Goal: Information Seeking & Learning: Learn about a topic

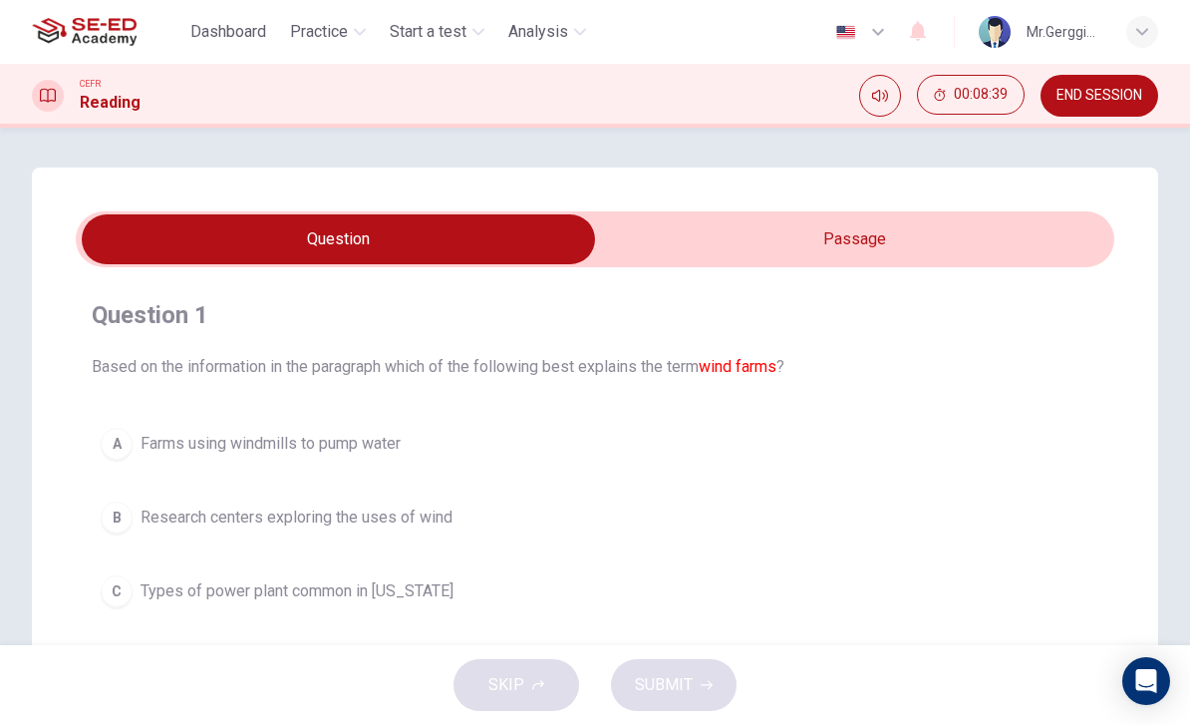
click at [330, 40] on span "Practice" at bounding box center [319, 32] width 58 height 24
click at [1130, 95] on span "END SESSION" at bounding box center [1100, 96] width 86 height 16
click at [905, 251] on input "checkbox" at bounding box center [338, 239] width 1558 height 50
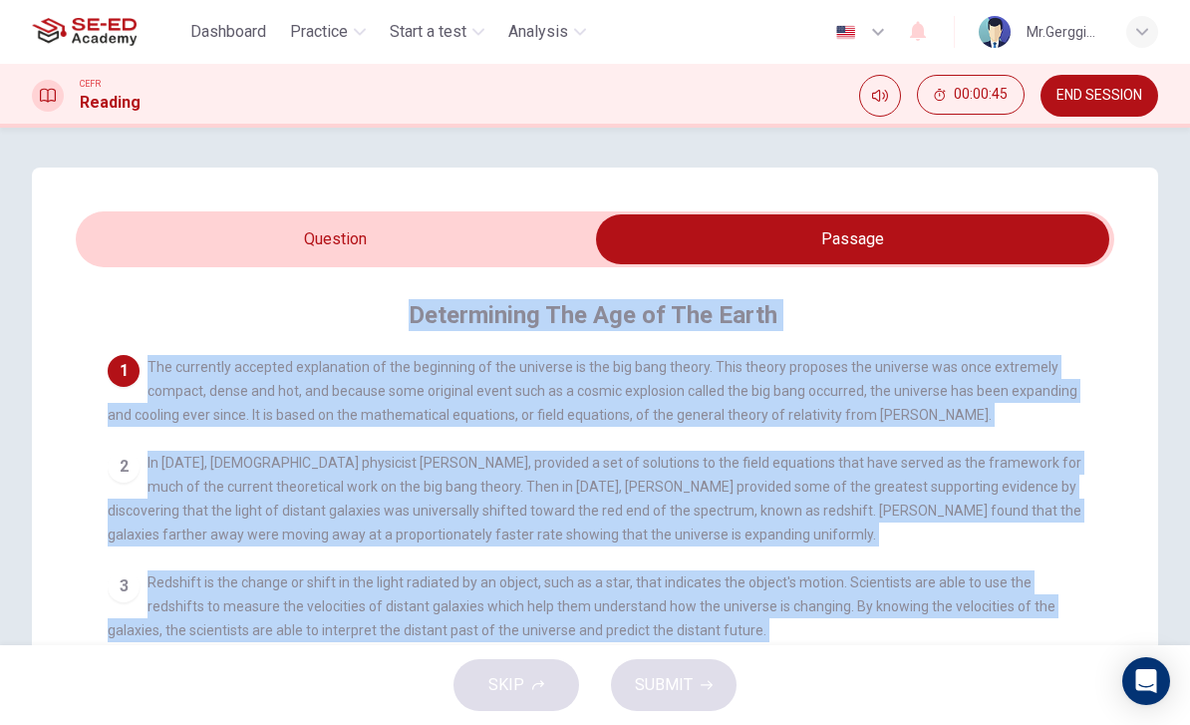
click at [414, 297] on div "Determining The Age of The Earth 1 The currently accepted explanation of the be…" at bounding box center [595, 602] width 1039 height 670
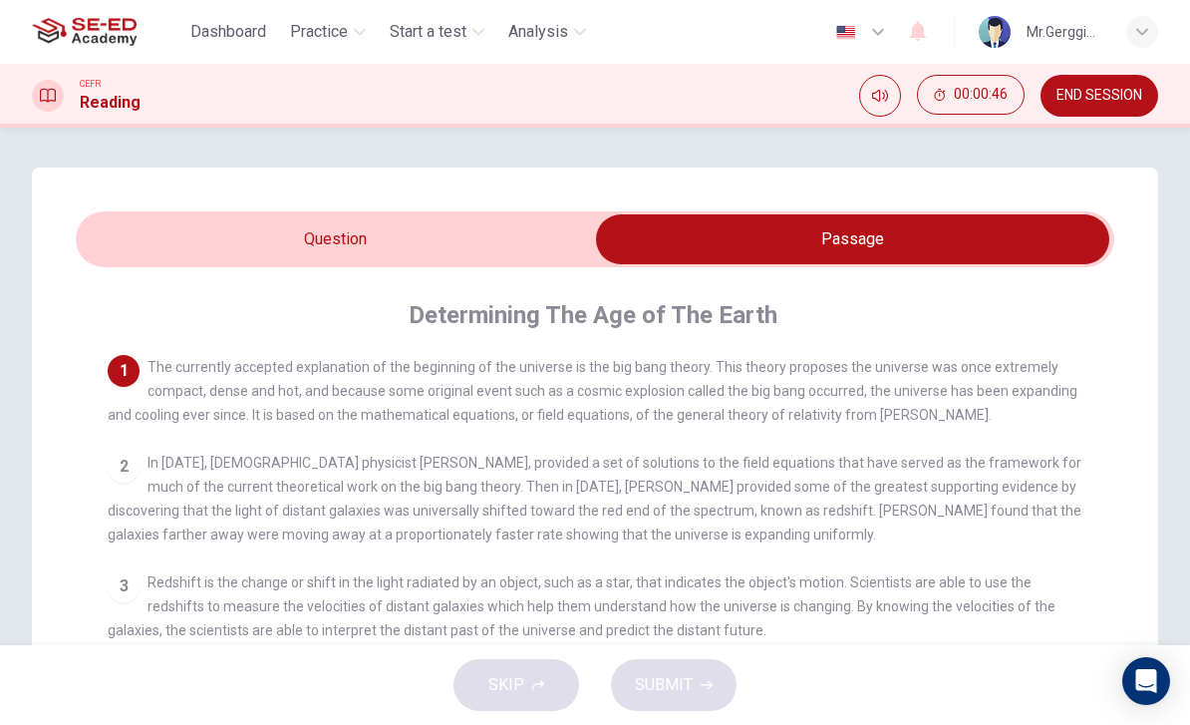
click at [416, 311] on h4 "Determining The Age of The Earth" at bounding box center [593, 315] width 369 height 32
click at [452, 318] on h4 "Determining The Age of The Earth" at bounding box center [593, 315] width 369 height 32
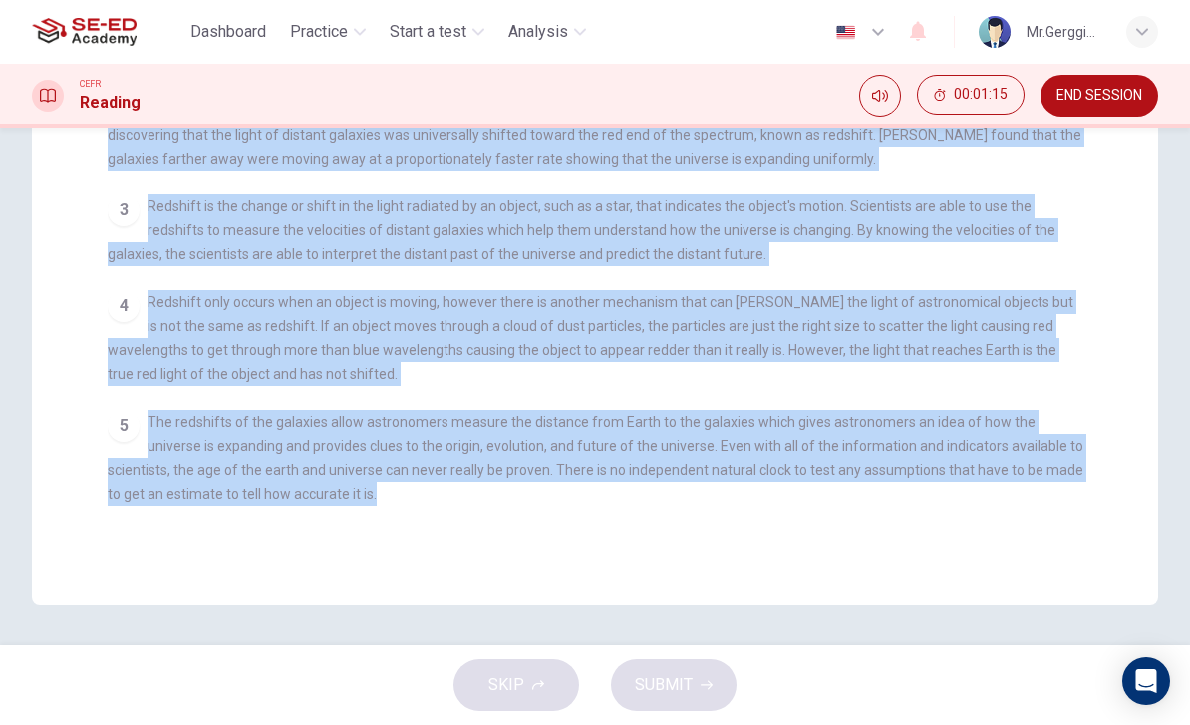
scroll to position [394, 0]
click at [341, 449] on span "The redshifts of the galaxies allow astronomers measure the distance from Earth…" at bounding box center [596, 458] width 976 height 88
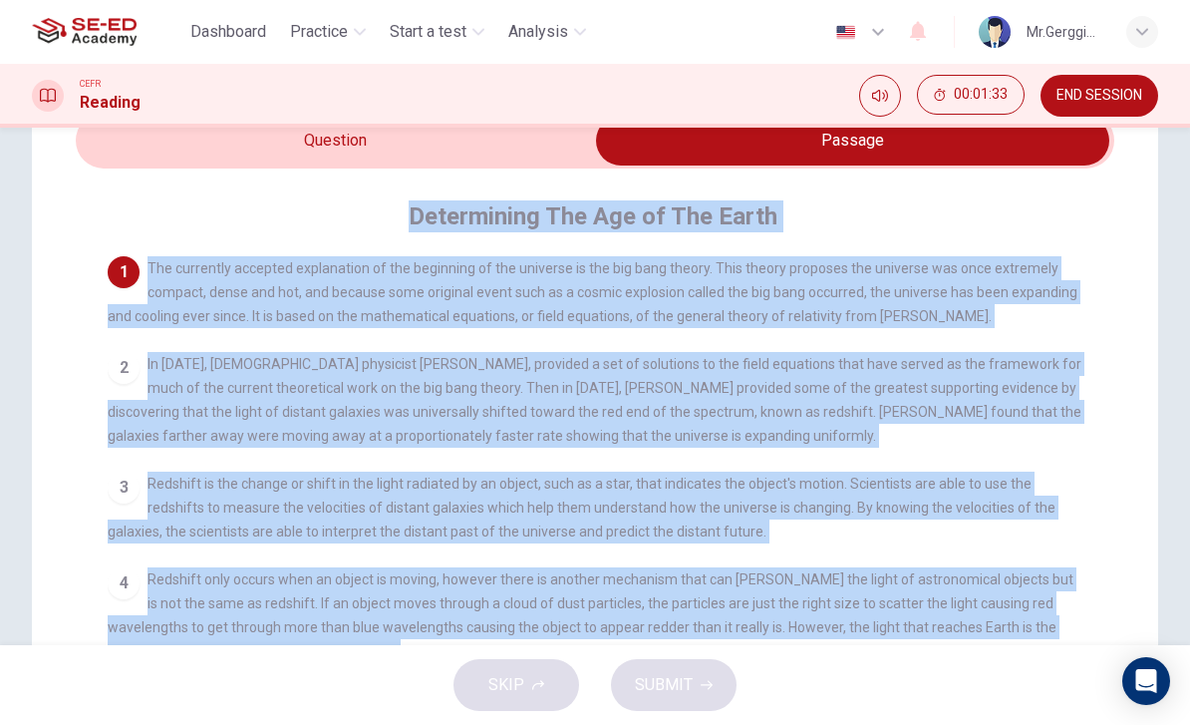
scroll to position [49, 0]
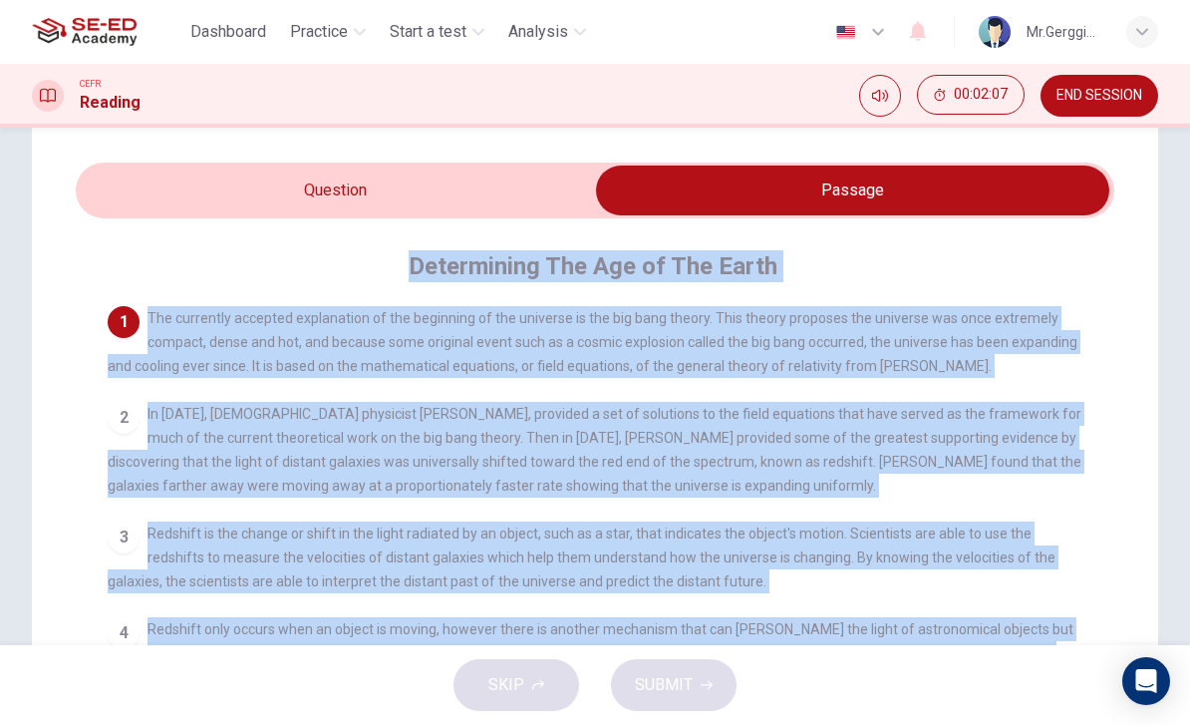
click at [438, 203] on input "checkbox" at bounding box center [853, 190] width 1558 height 50
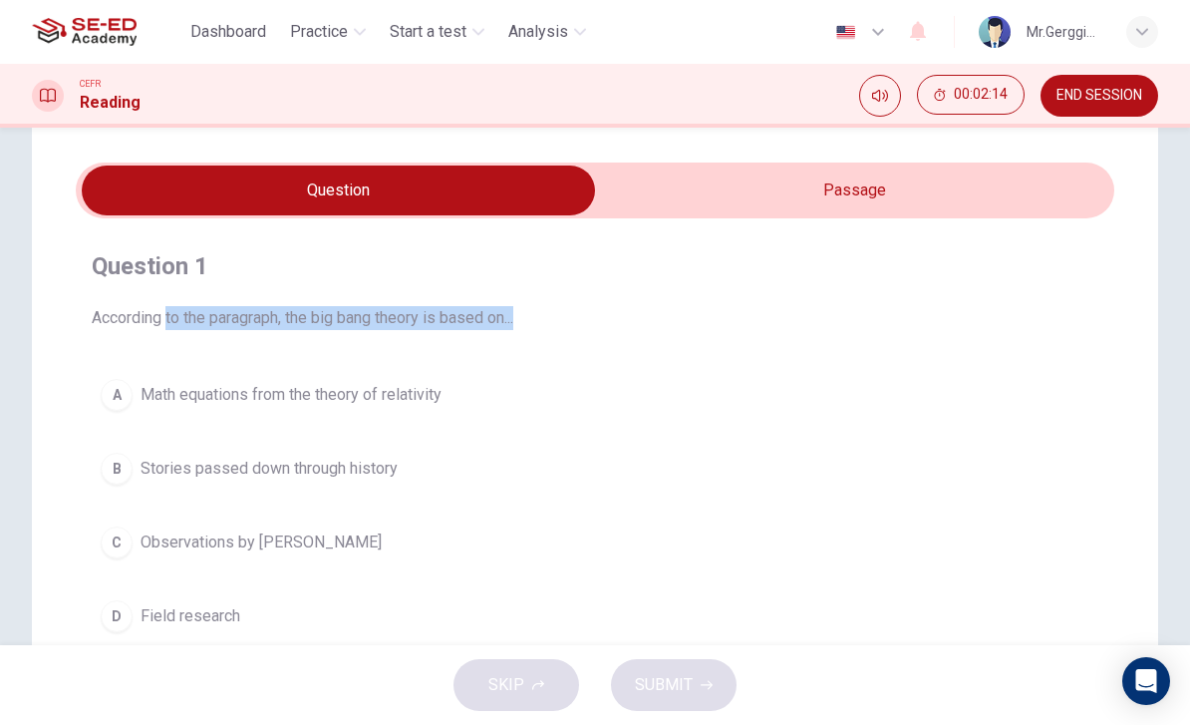
click at [178, 362] on div "Question 1 According to the paragraph, the big bang theory is based on... A Mat…" at bounding box center [595, 445] width 1039 height 423
click at [859, 173] on input "checkbox" at bounding box center [338, 190] width 1558 height 50
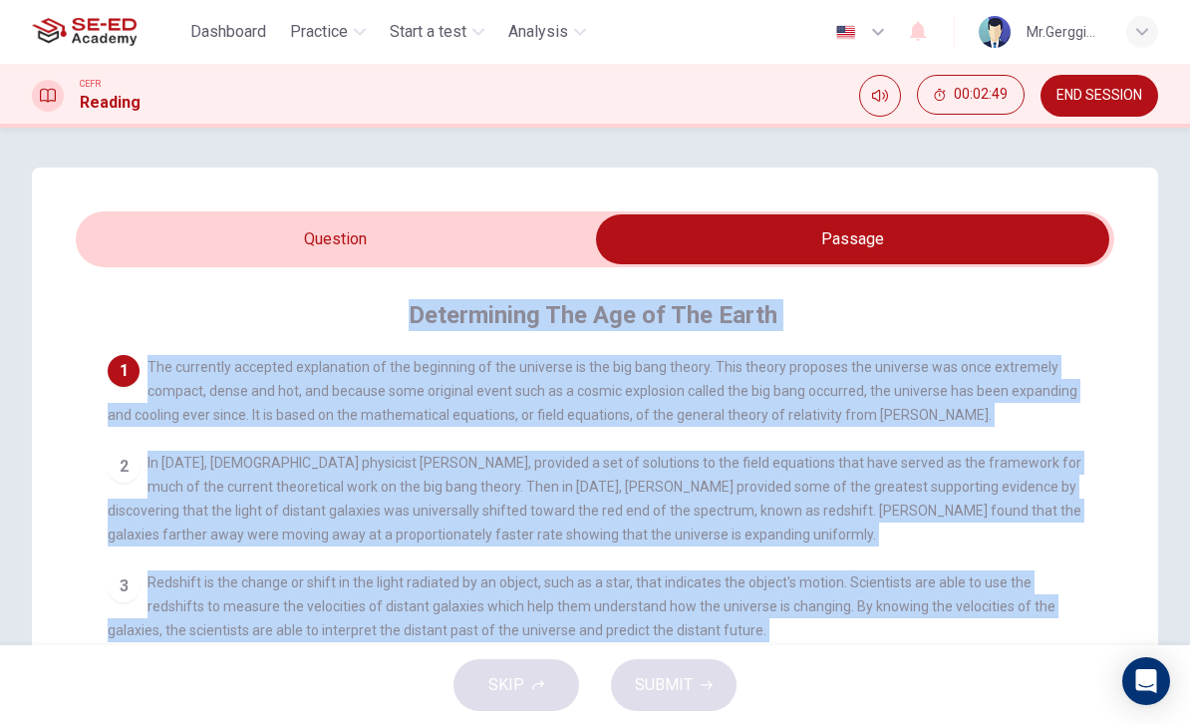
scroll to position [0, 0]
click at [411, 287] on div "Determining The Age of The Earth 1 The currently accepted explanation of the be…" at bounding box center [595, 602] width 1039 height 670
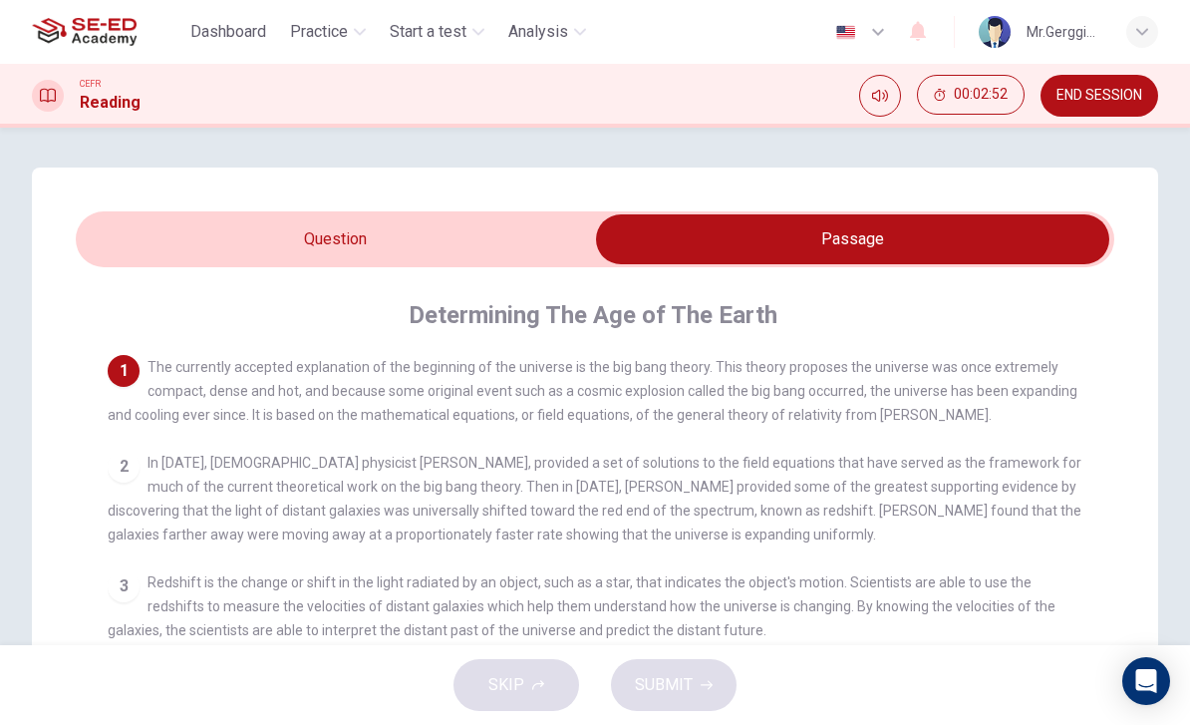
click at [439, 312] on h4 "Determining The Age of The Earth" at bounding box center [593, 315] width 369 height 32
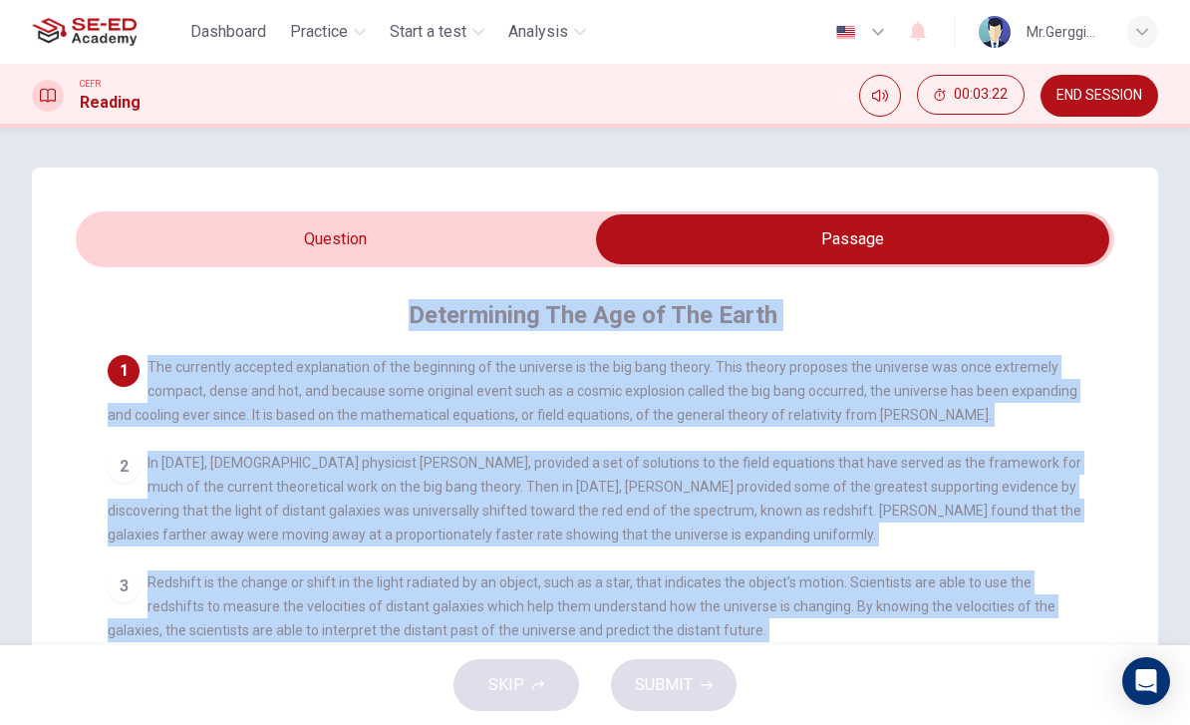
click at [332, 229] on input "checkbox" at bounding box center [853, 239] width 1558 height 50
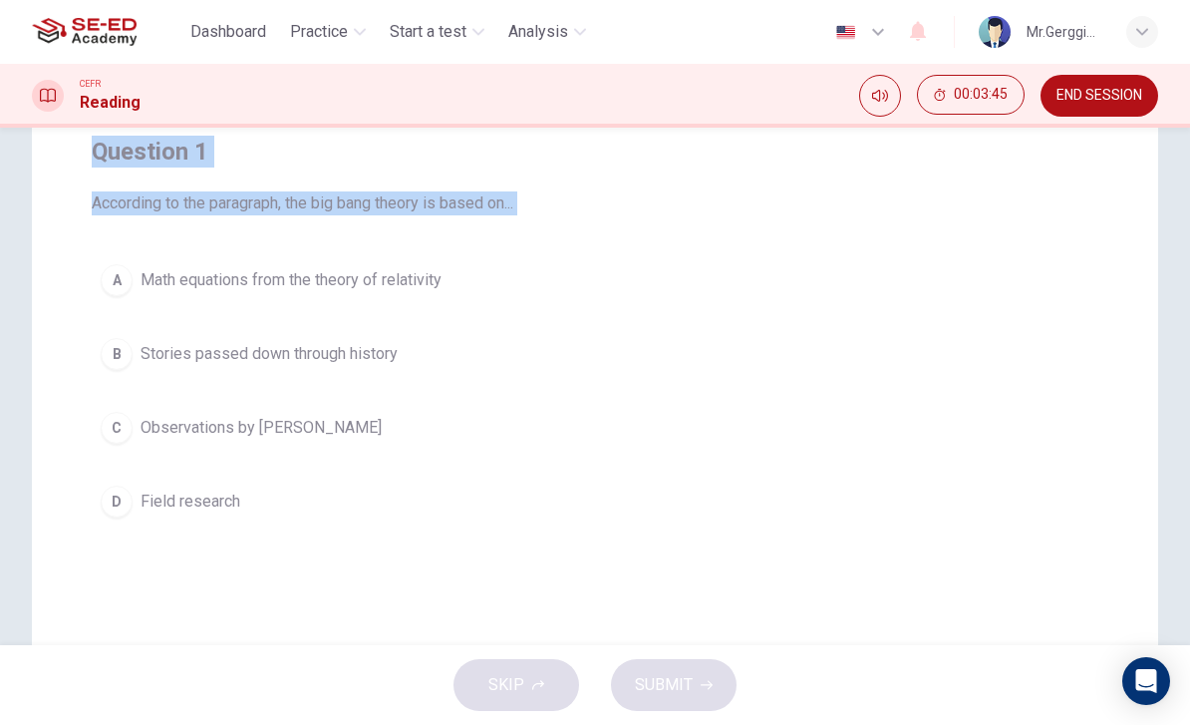
scroll to position [146, 0]
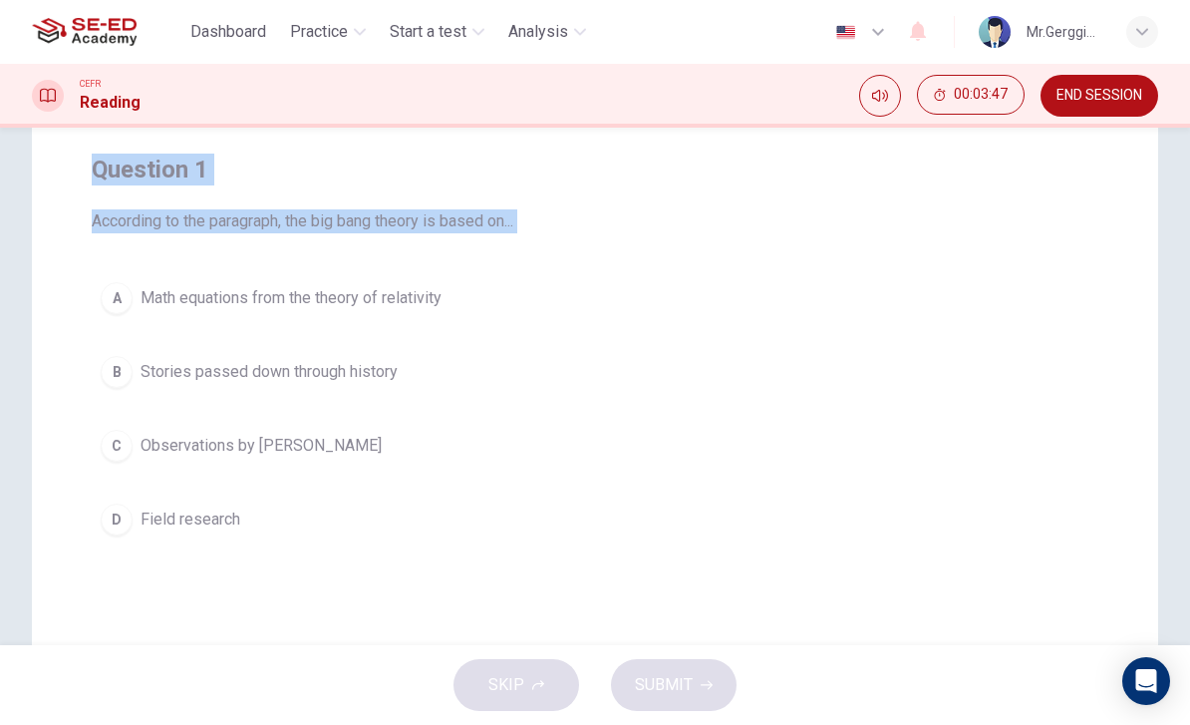
click at [224, 637] on div "Question 1 According to the paragraph, the big bang theory is based on... A Mat…" at bounding box center [595, 423] width 1127 height 802
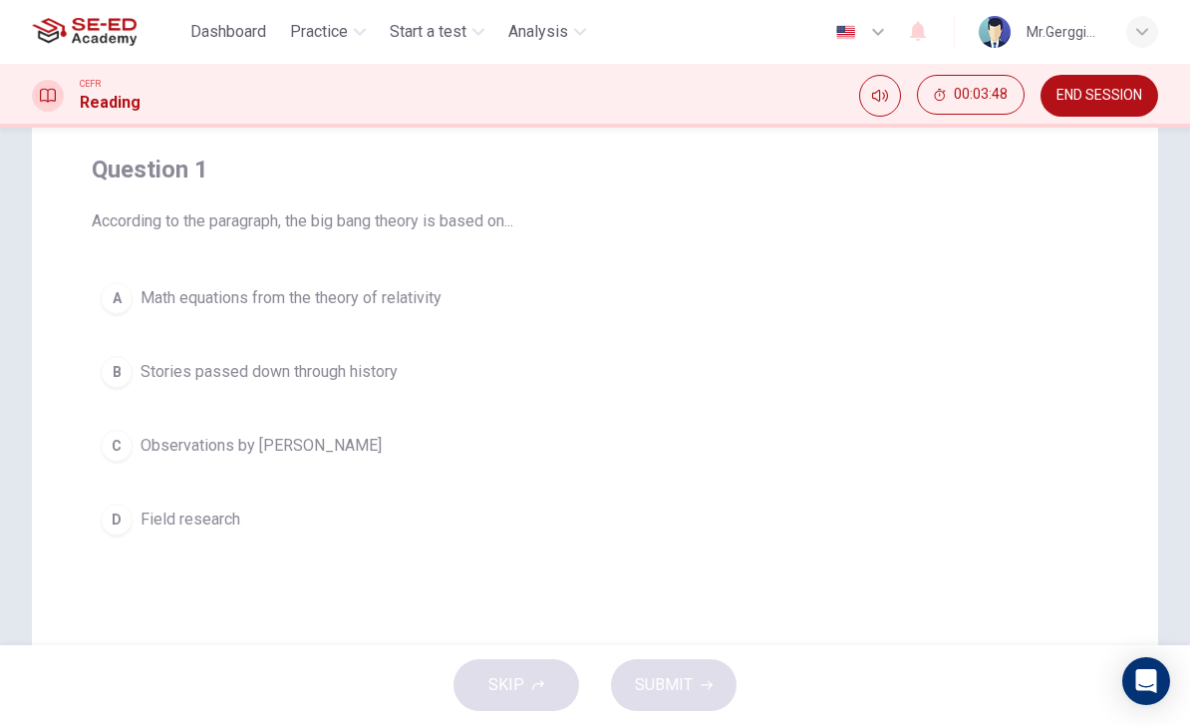
click at [226, 609] on div "Question 1 According to the paragraph, the big bang theory is based on... A Mat…" at bounding box center [595, 423] width 1127 height 802
click at [108, 467] on button "C Observations by [PERSON_NAME]" at bounding box center [595, 446] width 1007 height 50
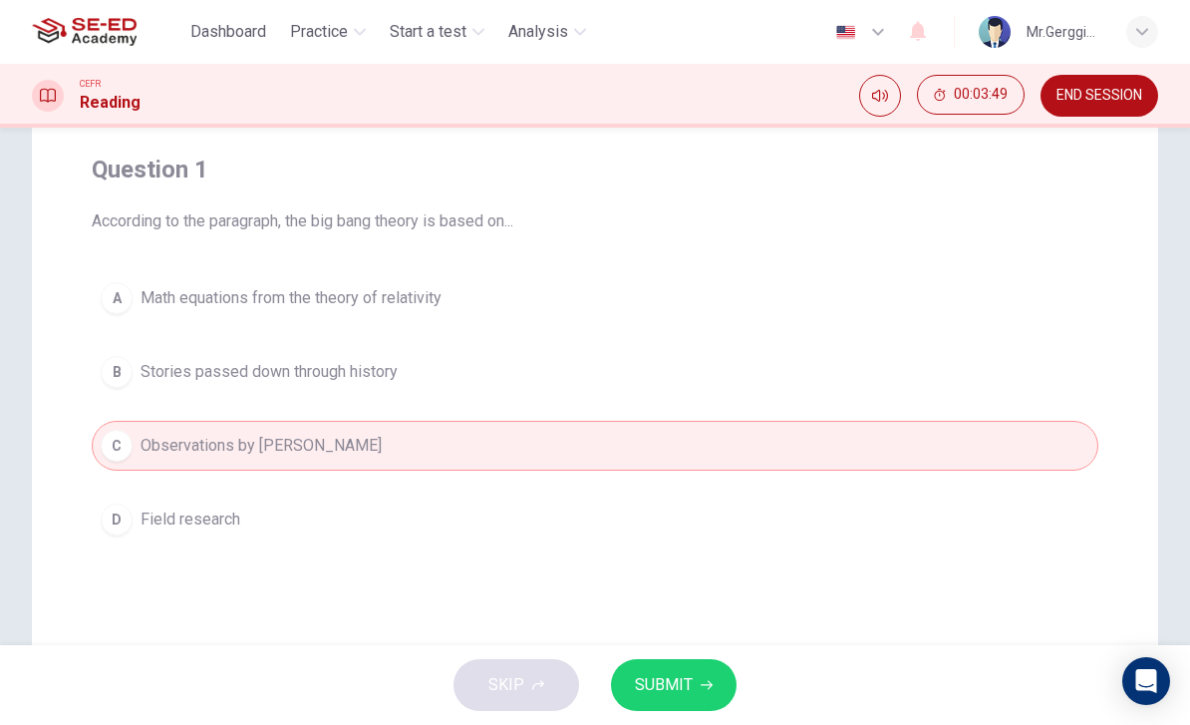
click at [680, 669] on button "SUBMIT" at bounding box center [674, 685] width 126 height 52
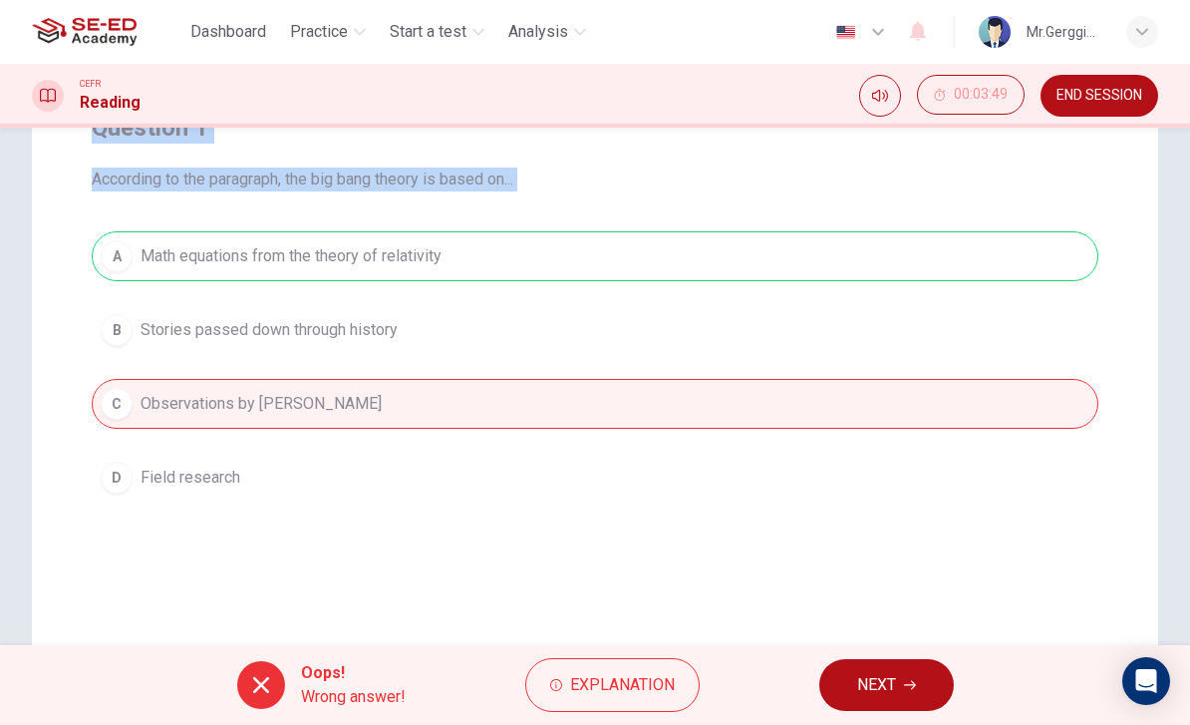
scroll to position [165, 0]
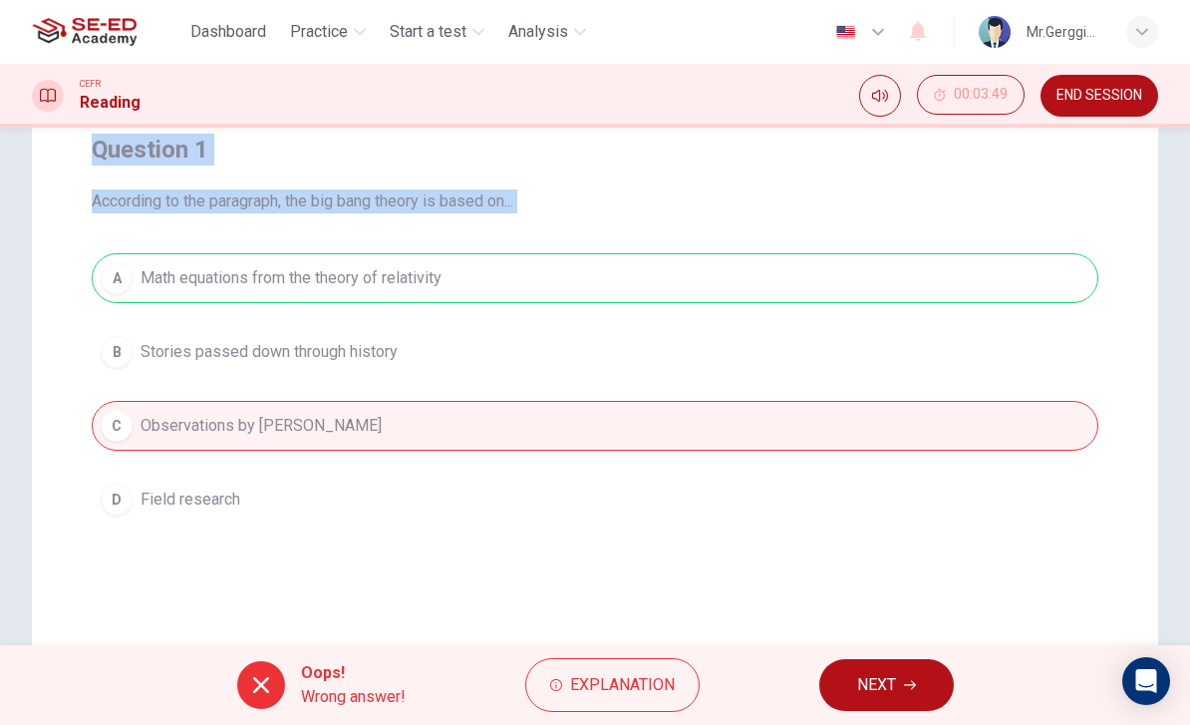
click at [94, 131] on div "Question 1 According to the paragraph, the big bang theory is based on... A Mat…" at bounding box center [595, 329] width 1039 height 423
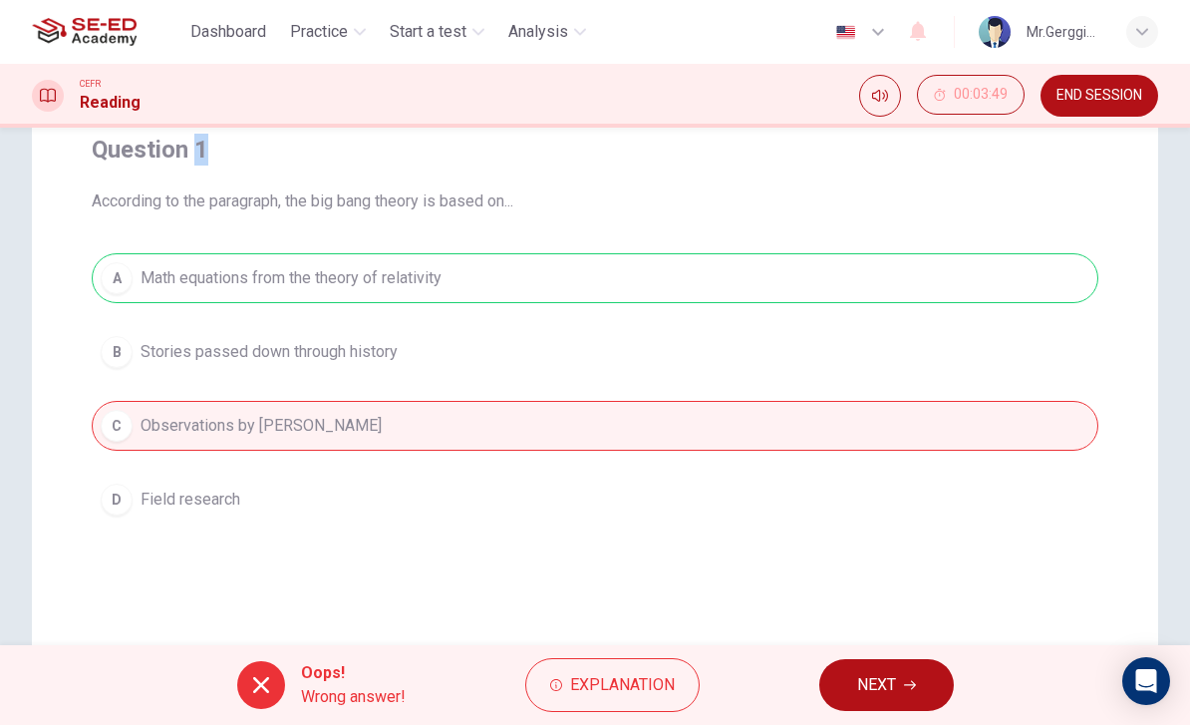
click at [103, 137] on h4 "Question 1" at bounding box center [595, 150] width 1007 height 32
click at [337, 323] on div "A Math equations from the theory of relativity B Stories passed down through hi…" at bounding box center [595, 388] width 1007 height 271
click at [326, 379] on div "A Math equations from the theory of relativity B Stories passed down through hi…" at bounding box center [595, 388] width 1007 height 271
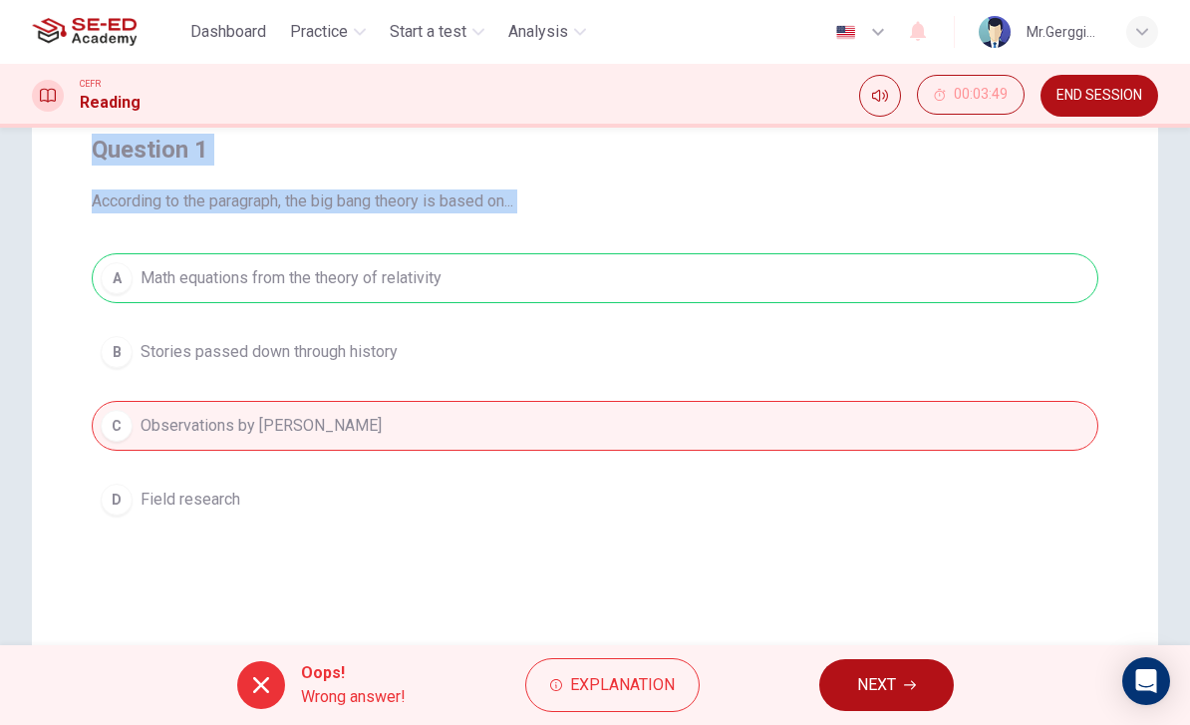
click at [90, 137] on div "Question 1 According to the paragraph, the big bang theory is based on... A Mat…" at bounding box center [595, 329] width 1039 height 423
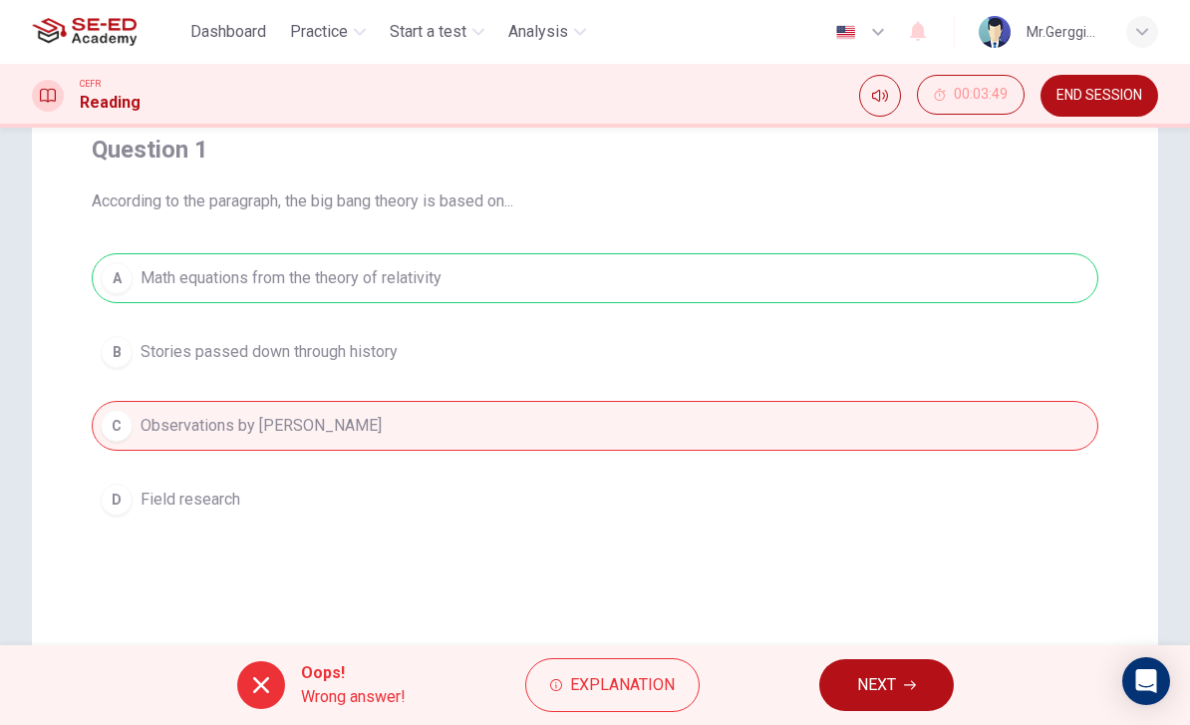
click at [115, 151] on h4 "Question 1" at bounding box center [595, 150] width 1007 height 32
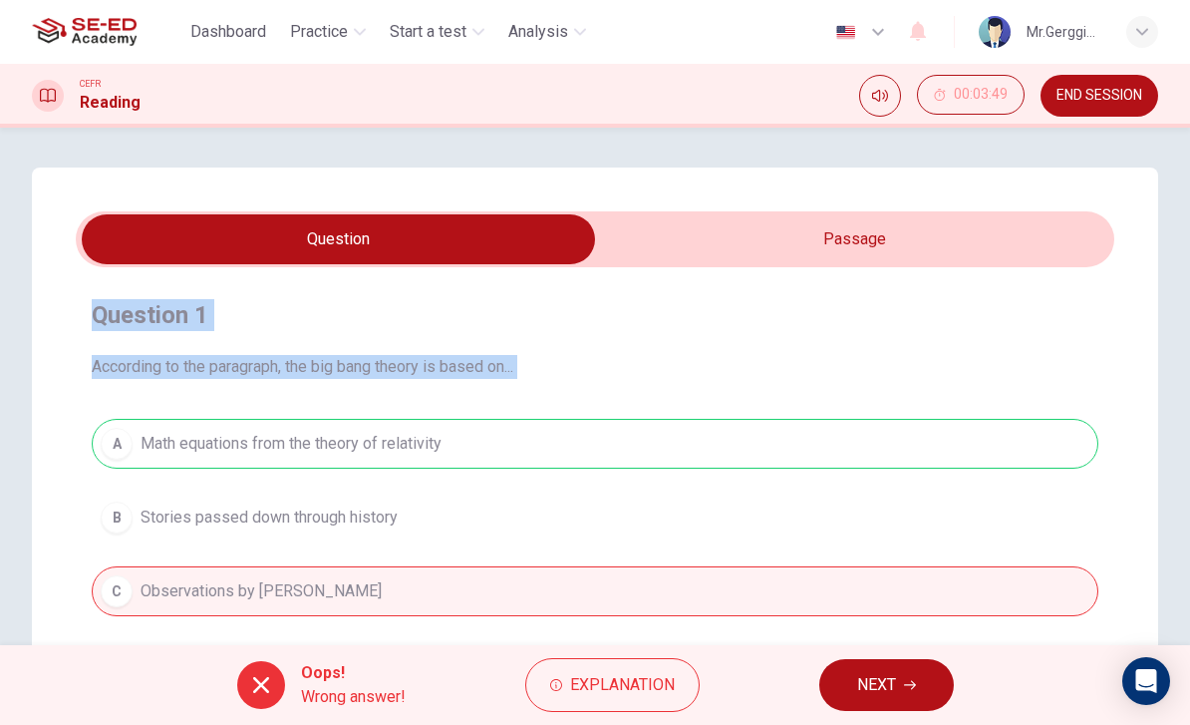
click at [1038, 224] on input "checkbox" at bounding box center [338, 239] width 1558 height 50
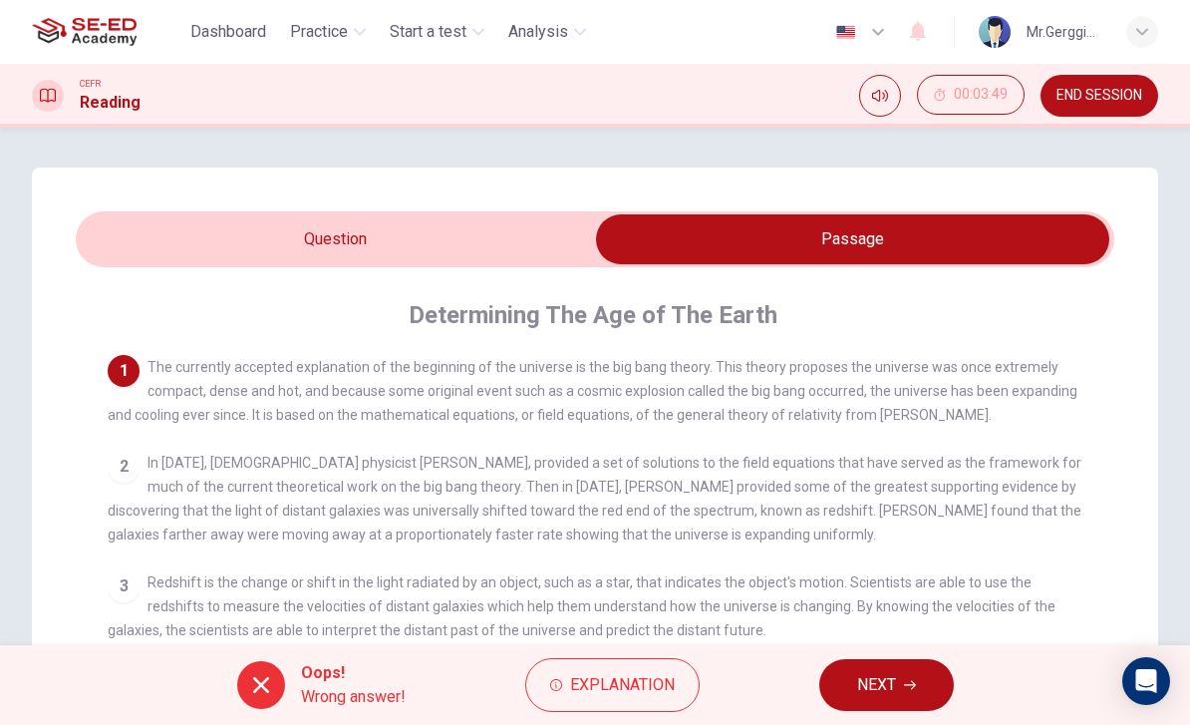
click at [426, 240] on input "checkbox" at bounding box center [853, 239] width 1558 height 50
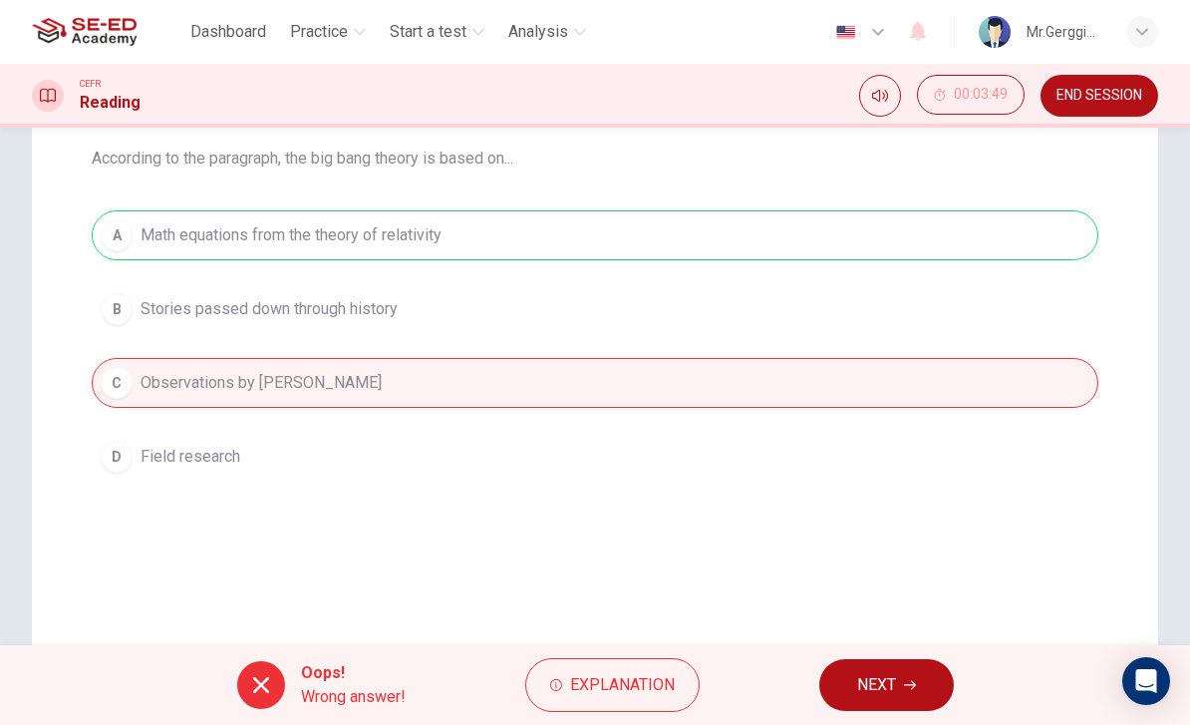
scroll to position [215, 0]
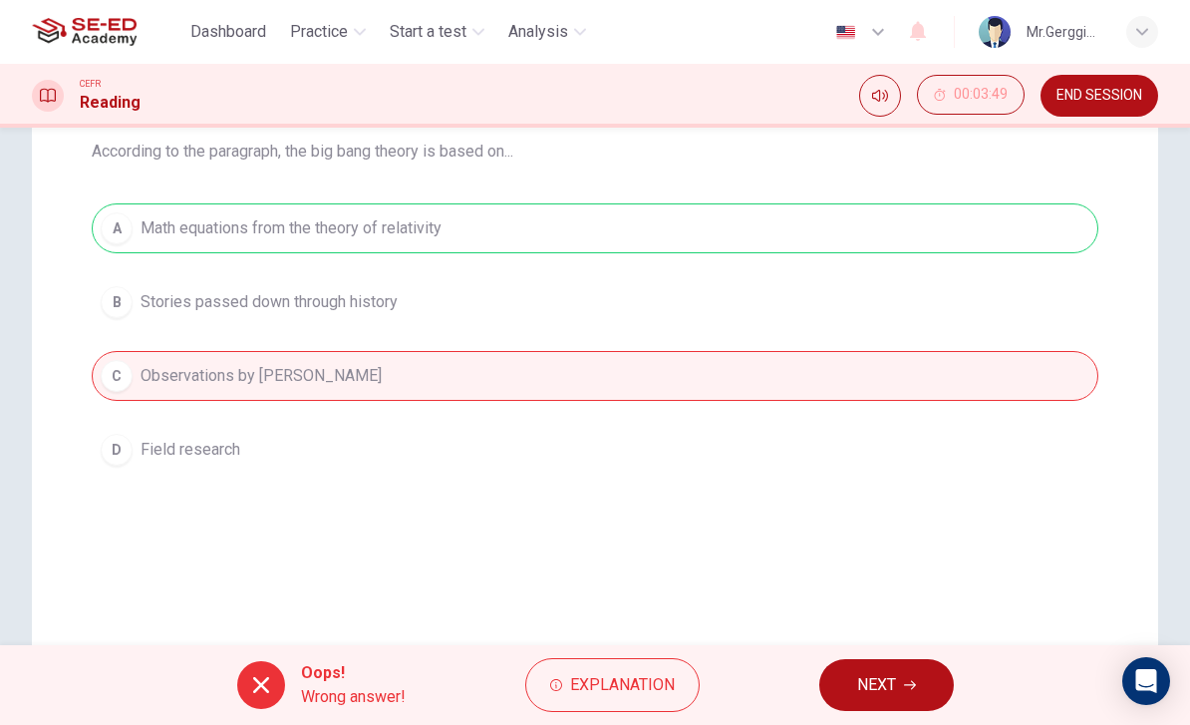
click at [615, 679] on span "Explanation" at bounding box center [622, 685] width 105 height 28
click at [349, 564] on div "Question 1 According to the paragraph, the big bang theory is based on... A Mat…" at bounding box center [595, 353] width 1127 height 802
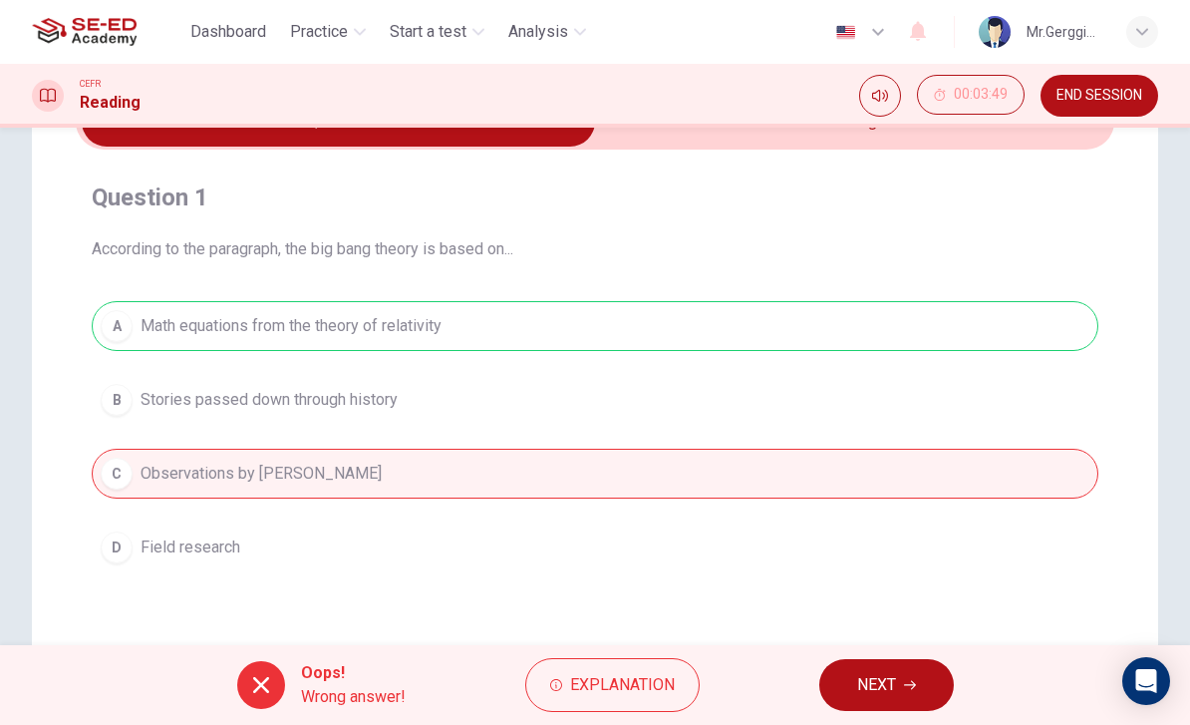
scroll to position [116, 0]
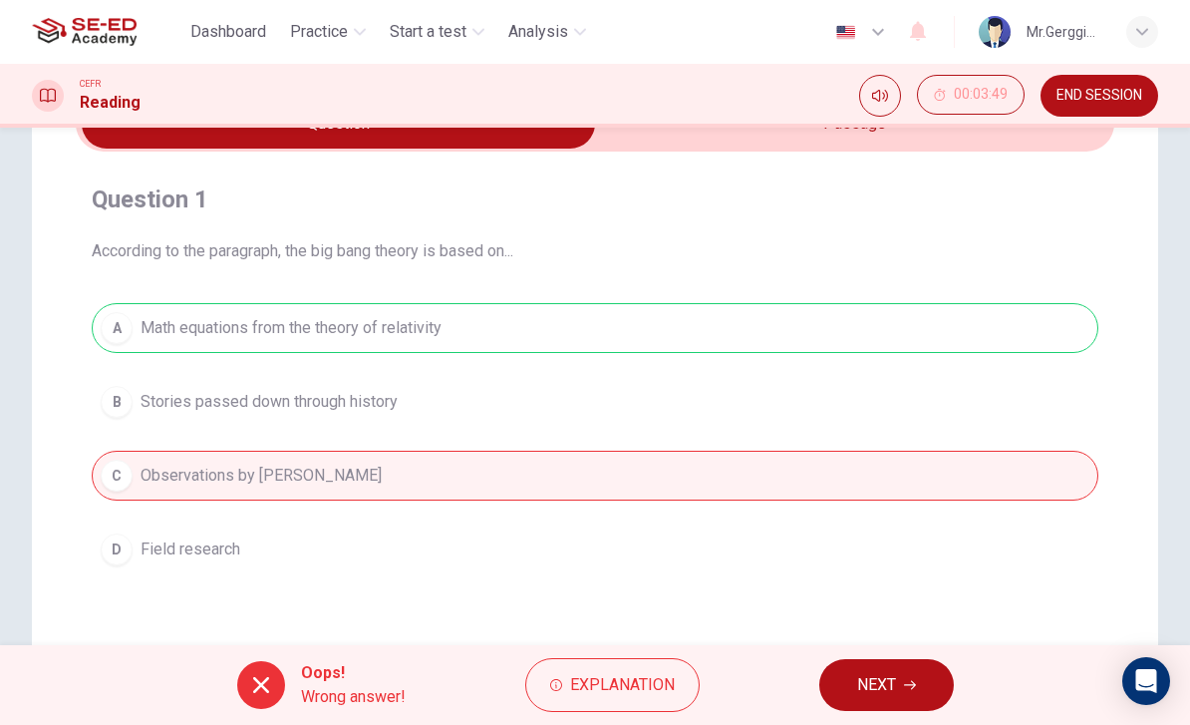
click at [333, 381] on div "A Math equations from the theory of relativity B Stories passed down through hi…" at bounding box center [595, 438] width 1007 height 271
click at [211, 385] on div "A Math equations from the theory of relativity B Stories passed down through hi…" at bounding box center [595, 438] width 1007 height 271
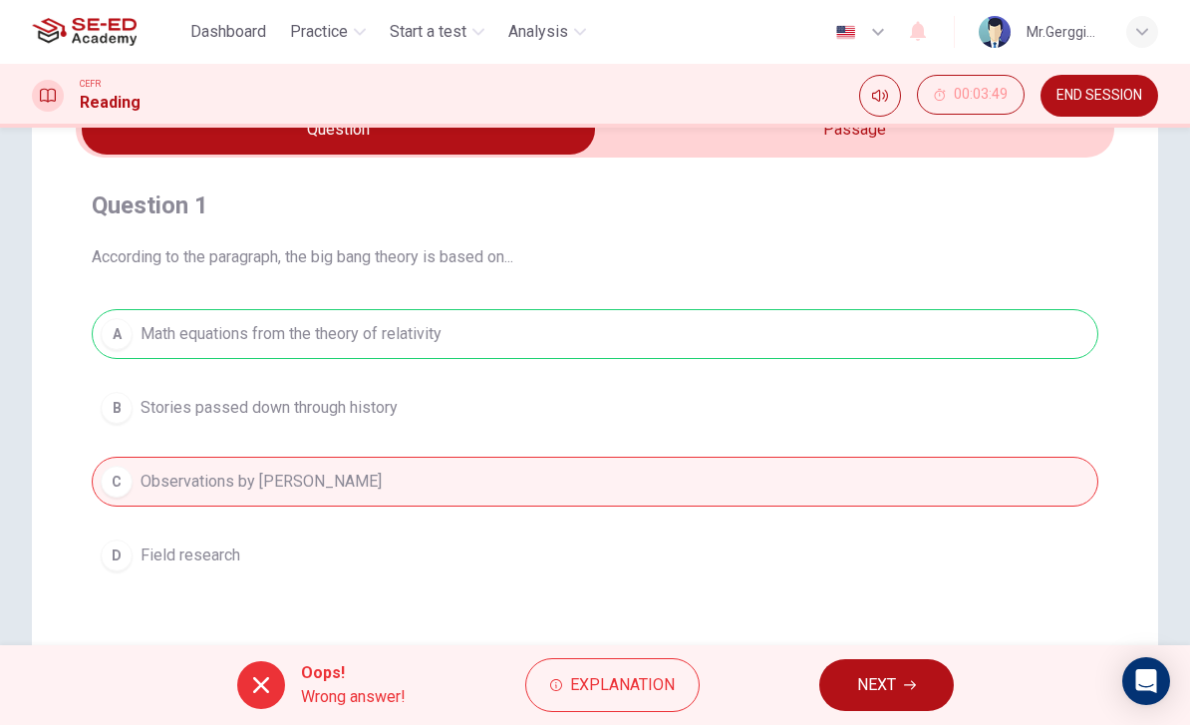
scroll to position [122, 0]
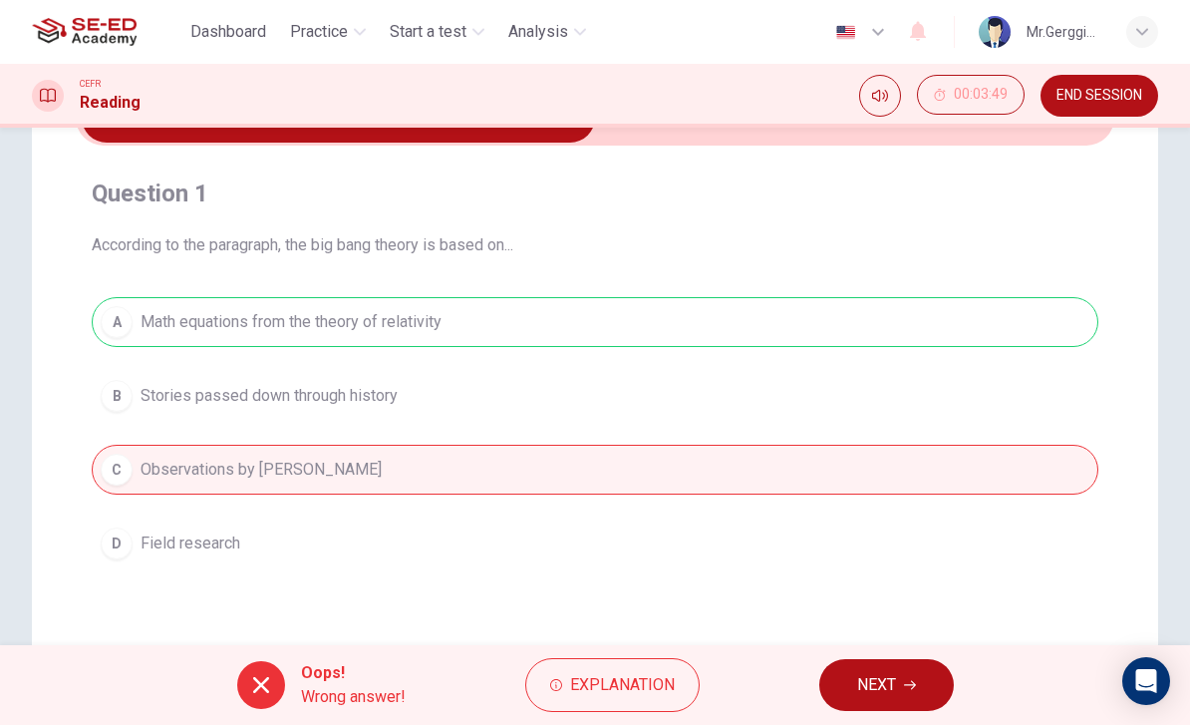
click at [226, 476] on div "A Math equations from the theory of relativity B Stories passed down through hi…" at bounding box center [595, 432] width 1007 height 271
click at [919, 685] on button "NEXT" at bounding box center [886, 685] width 135 height 52
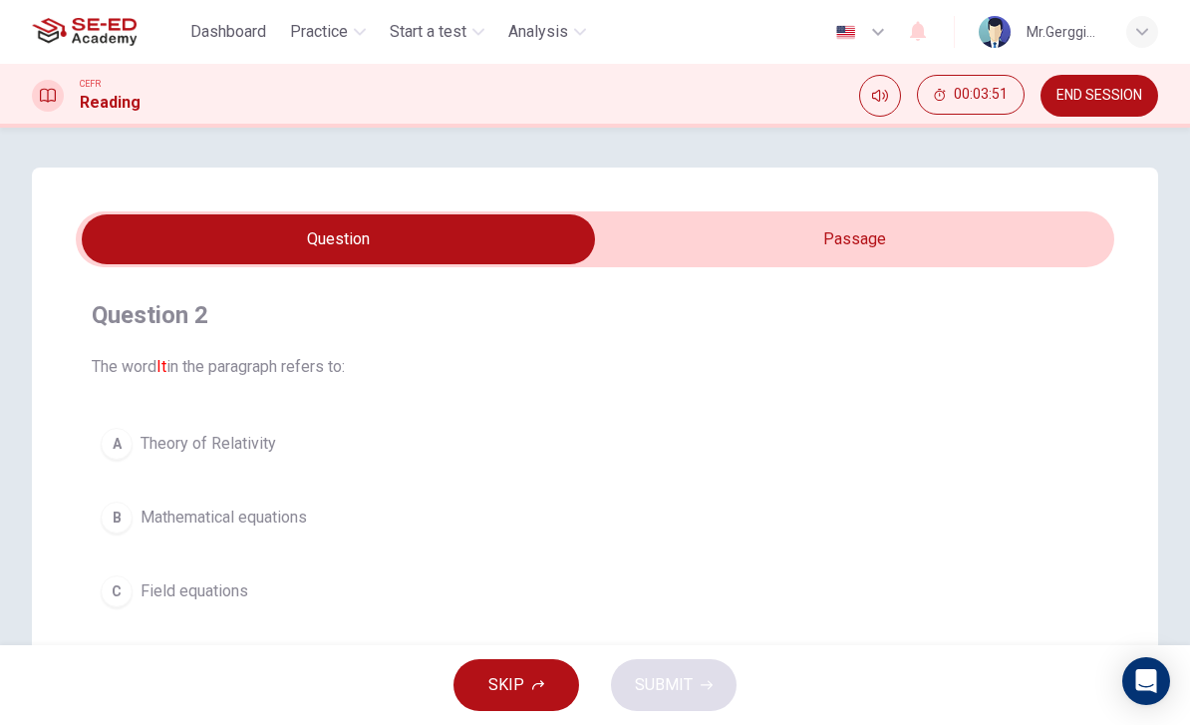
scroll to position [-1, 0]
click at [948, 240] on input "checkbox" at bounding box center [338, 239] width 1558 height 50
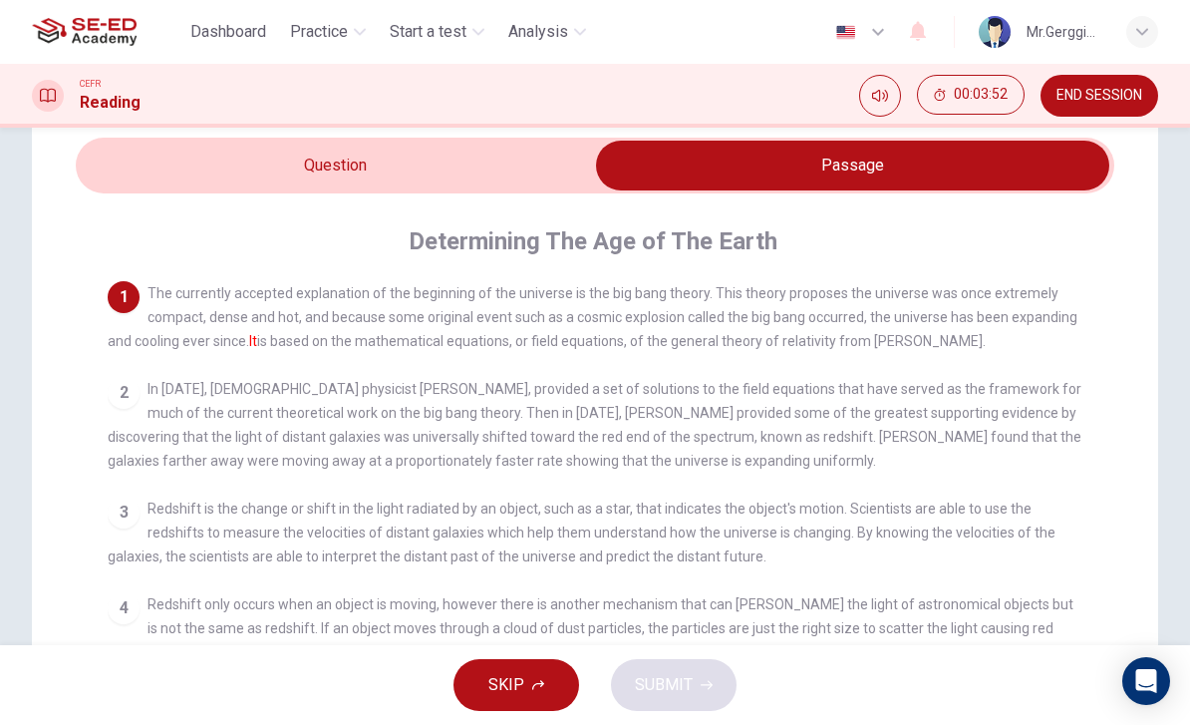
scroll to position [73, 0]
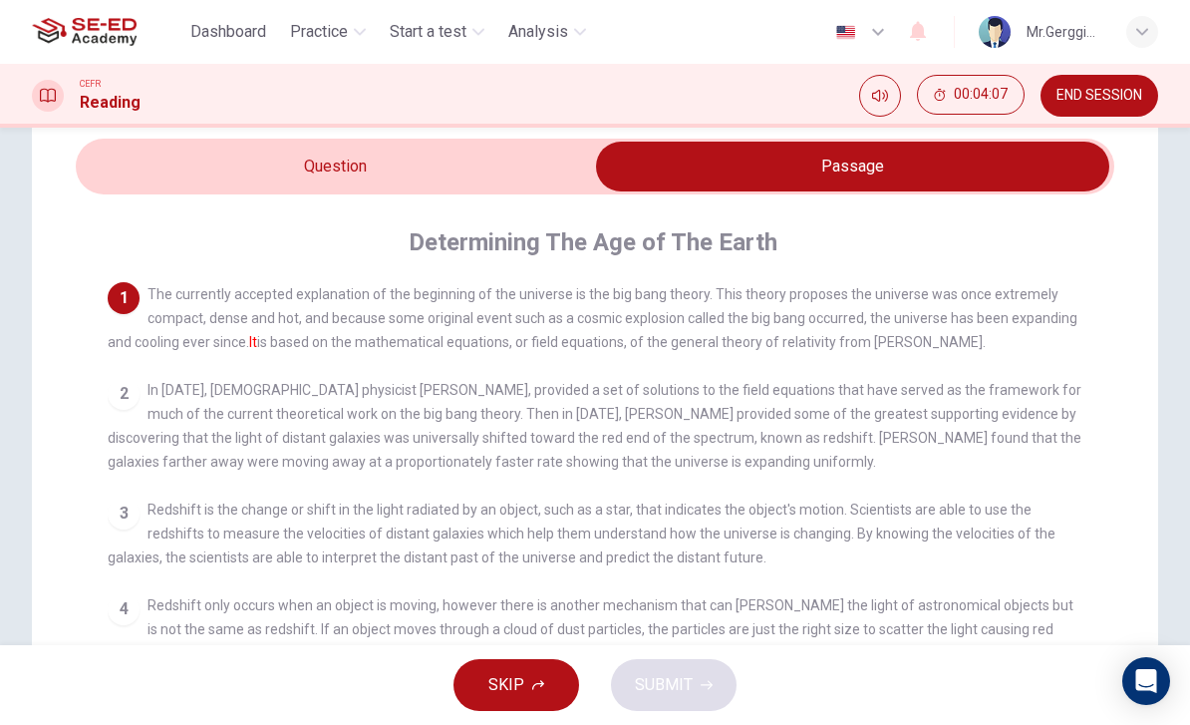
click at [427, 169] on input "checkbox" at bounding box center [853, 167] width 1558 height 50
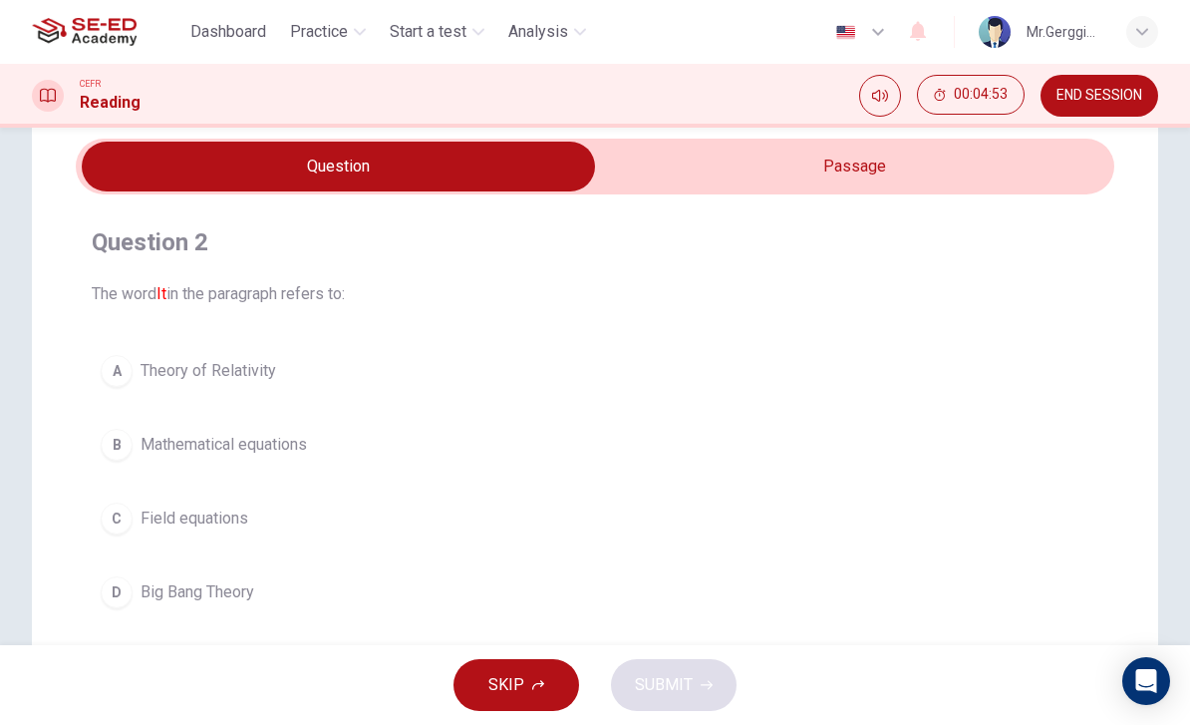
click at [237, 439] on span "Mathematical equations" at bounding box center [224, 445] width 166 height 24
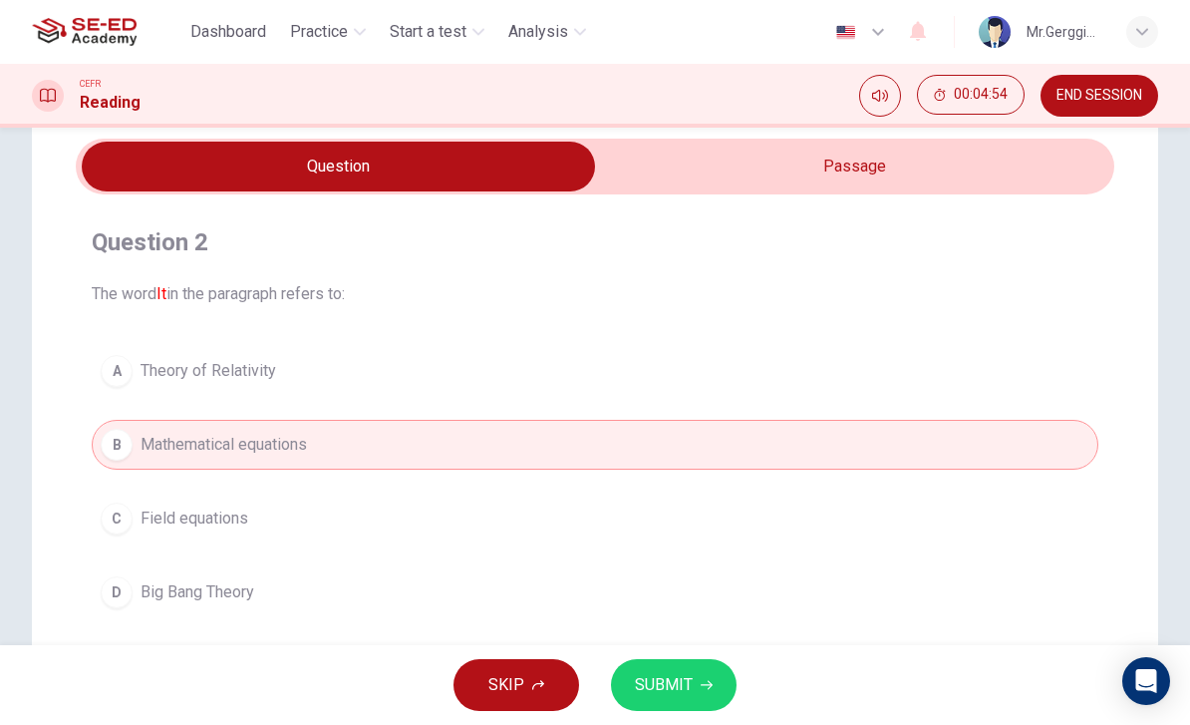
click at [690, 697] on span "SUBMIT" at bounding box center [664, 685] width 58 height 28
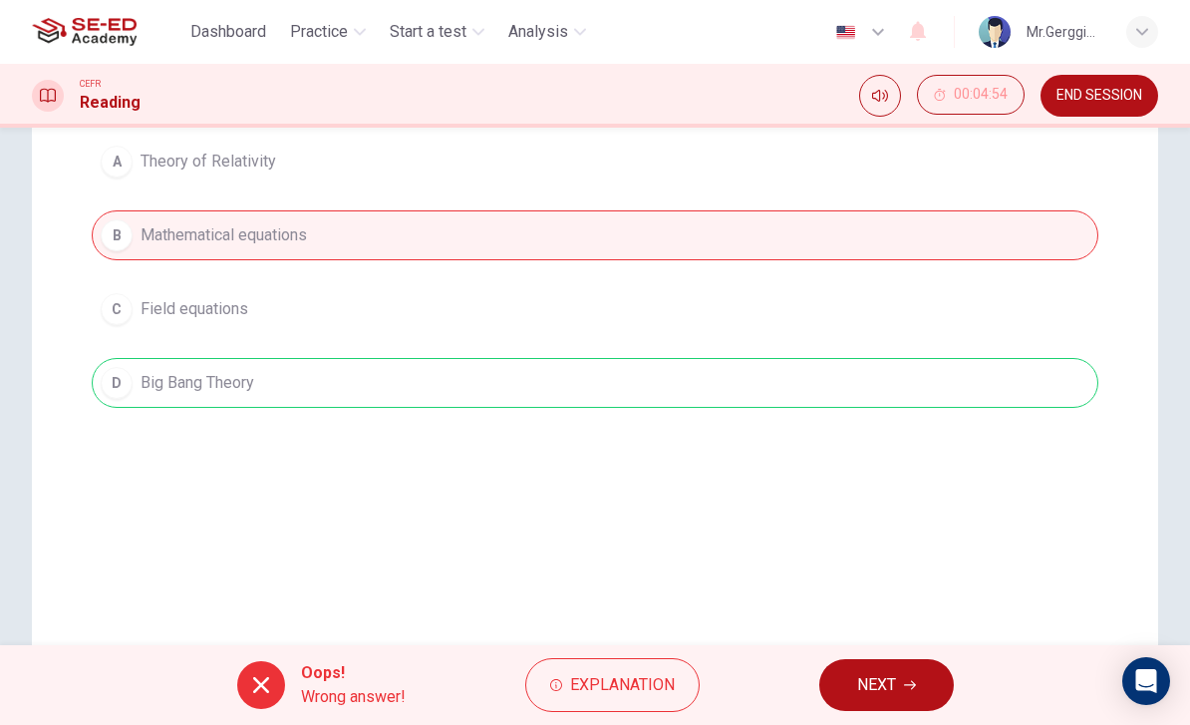
scroll to position [285, 0]
click at [890, 682] on span "NEXT" at bounding box center [876, 685] width 39 height 28
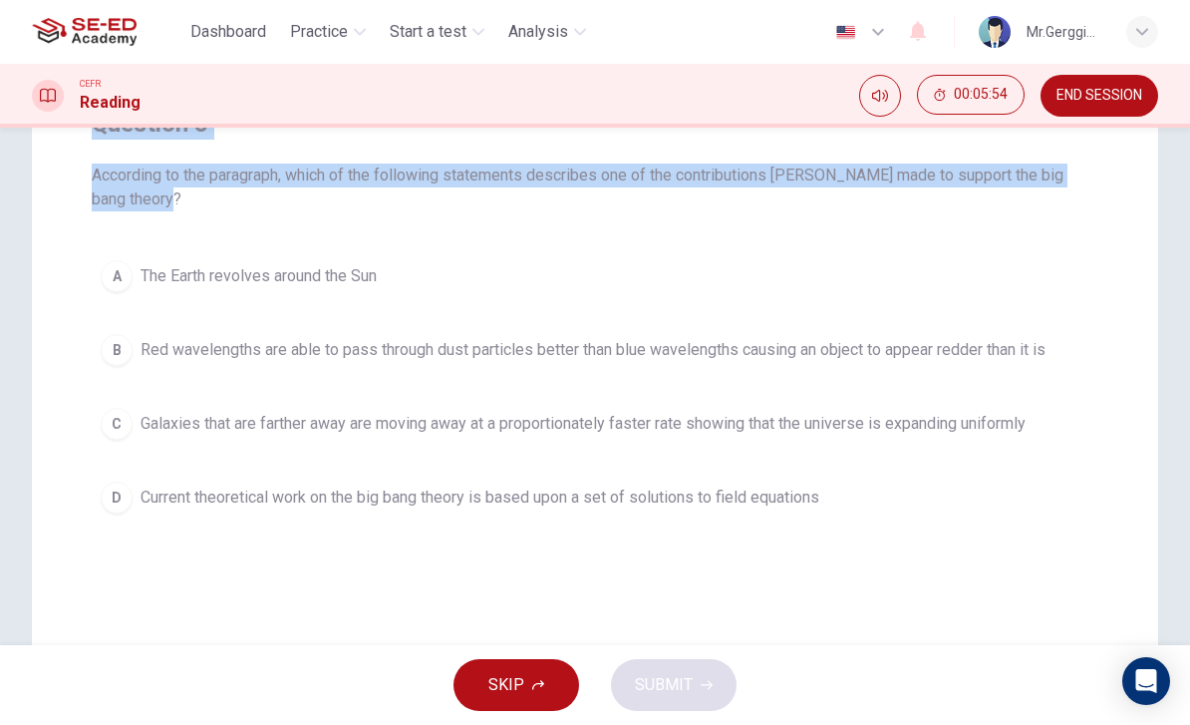
scroll to position [225, 0]
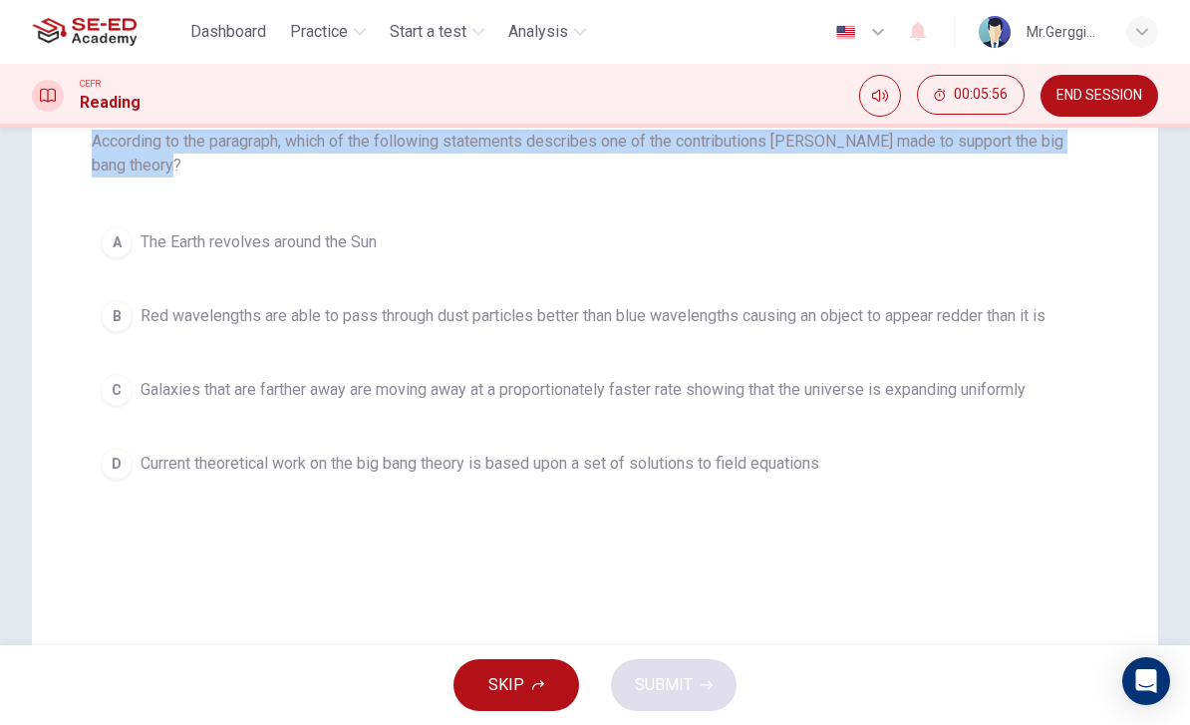
click at [195, 394] on span "Galaxies that are farther away are moving away at a proportionately faster rate…" at bounding box center [583, 390] width 885 height 24
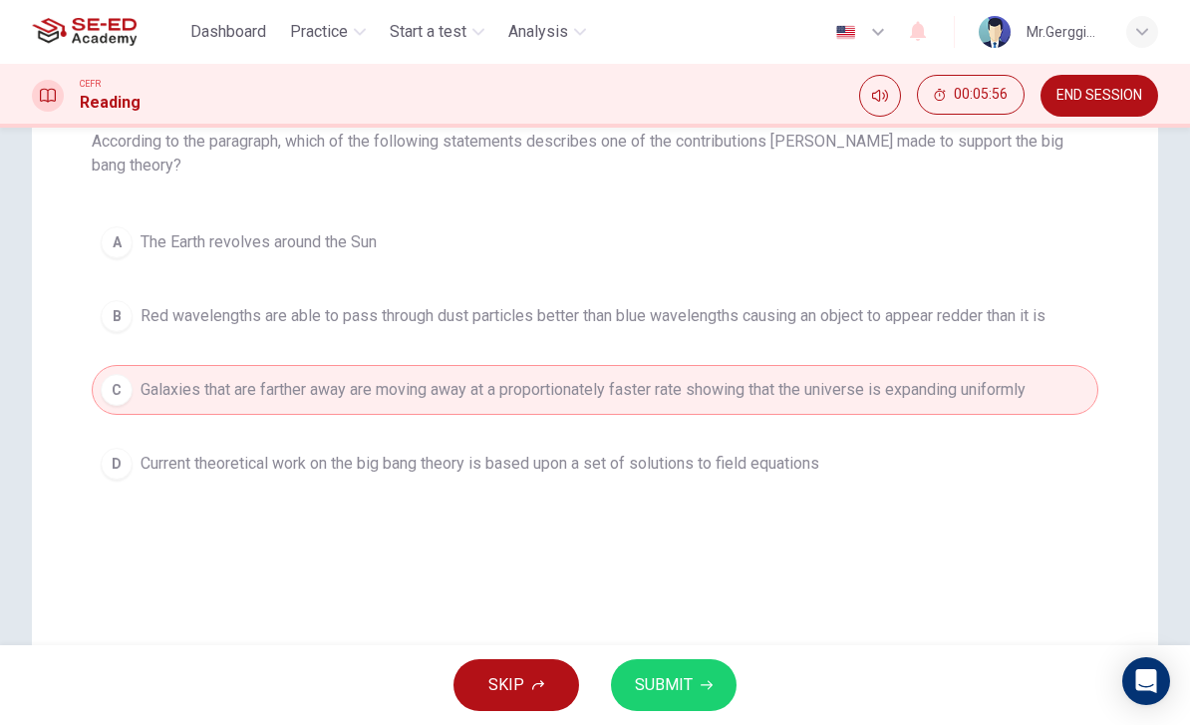
click at [698, 682] on button "SUBMIT" at bounding box center [674, 685] width 126 height 52
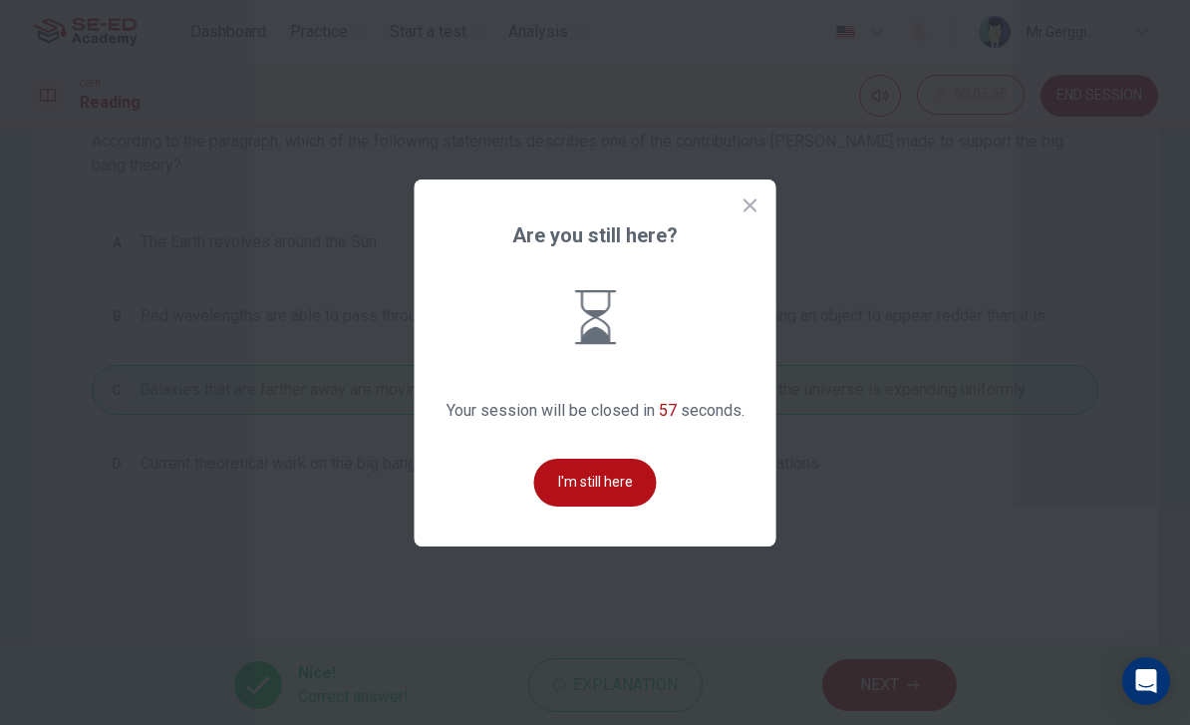
click at [754, 215] on icon at bounding box center [751, 205] width 20 height 20
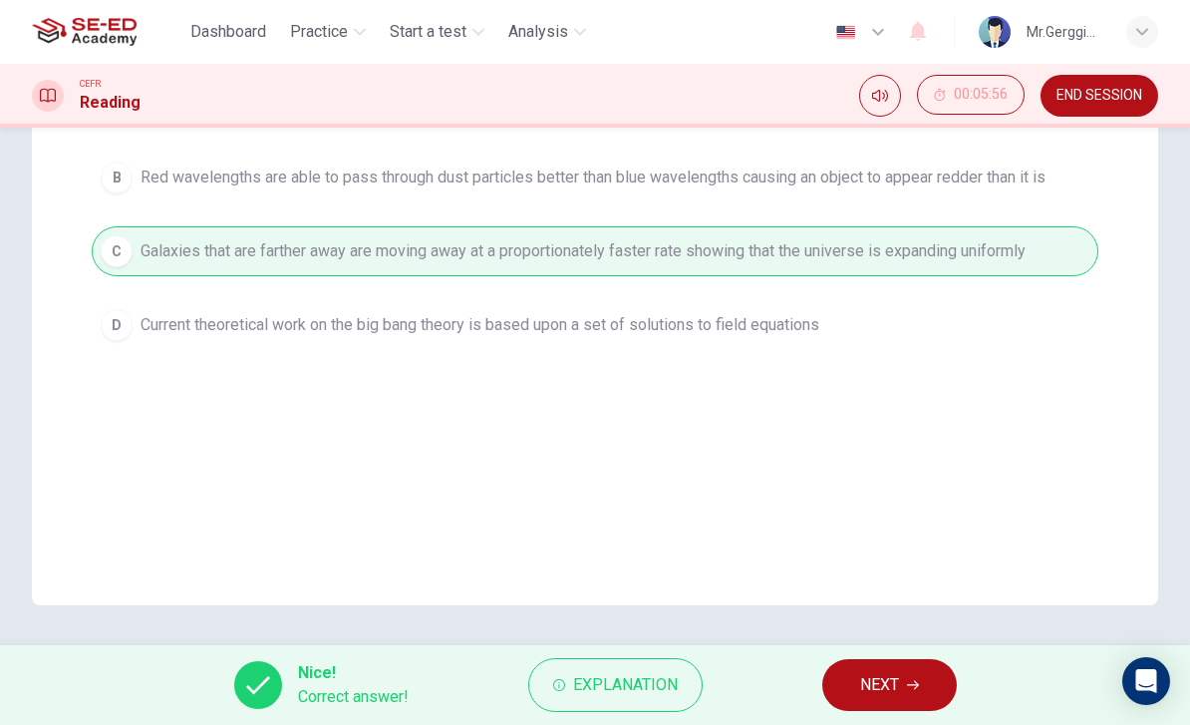
scroll to position [364, 0]
click at [904, 688] on button "NEXT" at bounding box center [889, 685] width 135 height 52
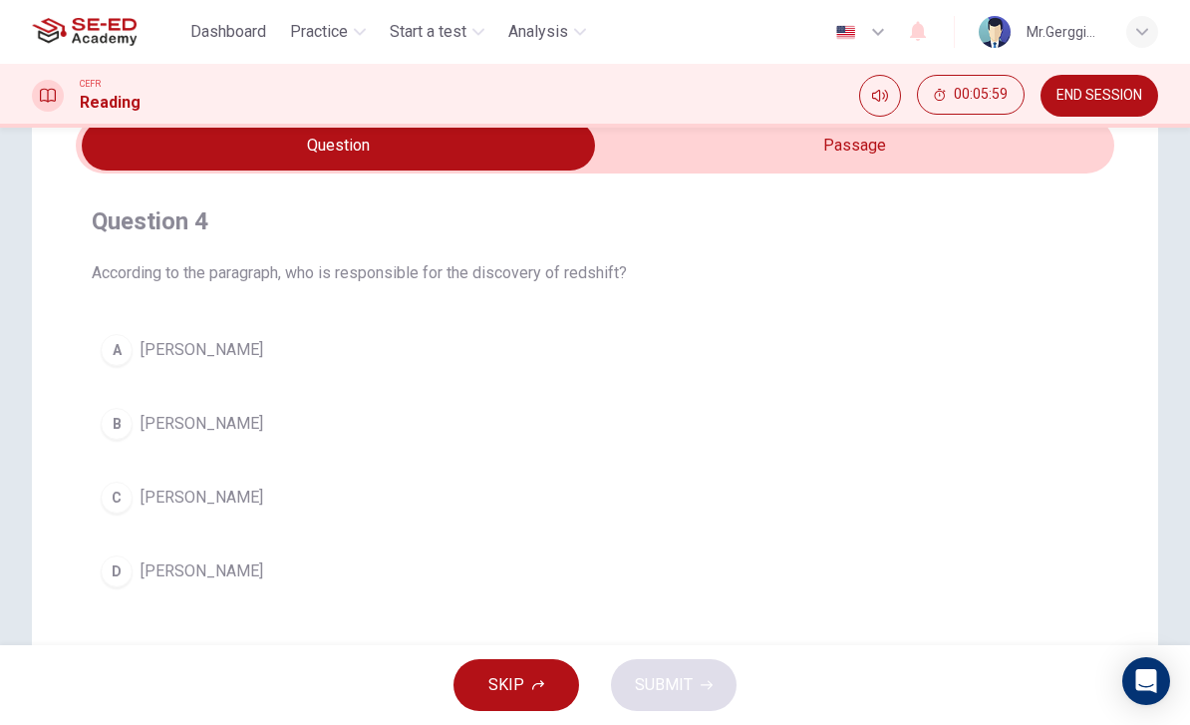
scroll to position [100, 0]
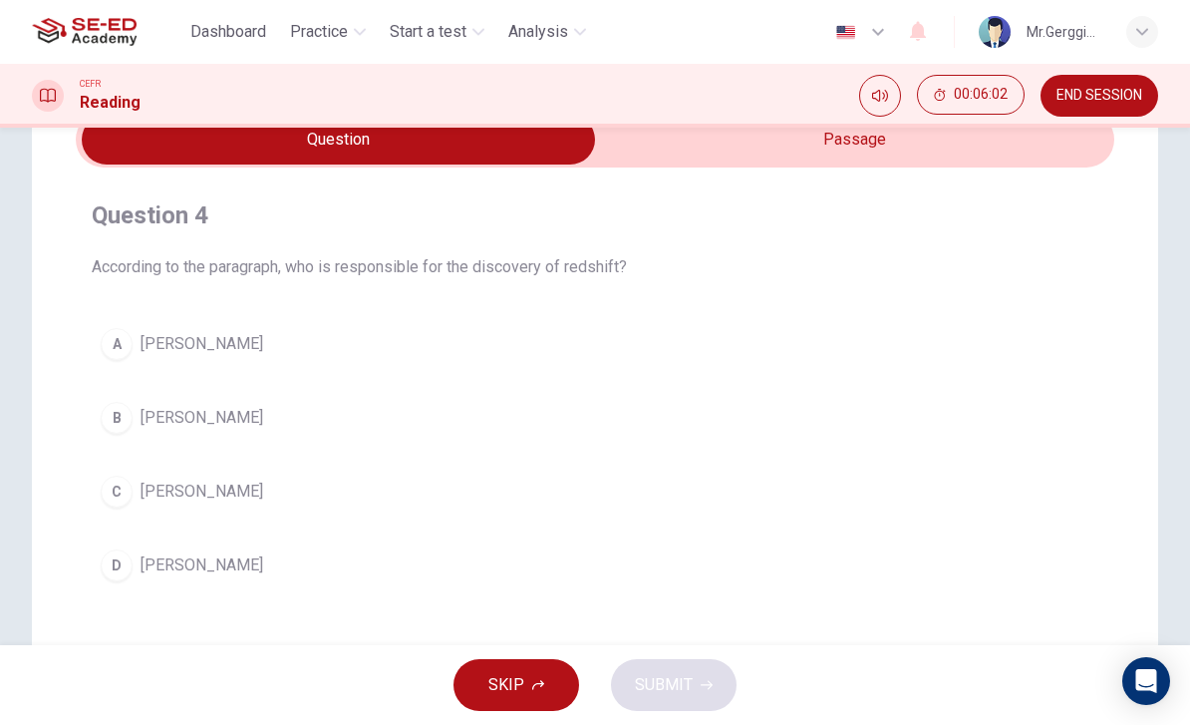
click at [109, 213] on h4 "Question 4" at bounding box center [595, 215] width 1007 height 32
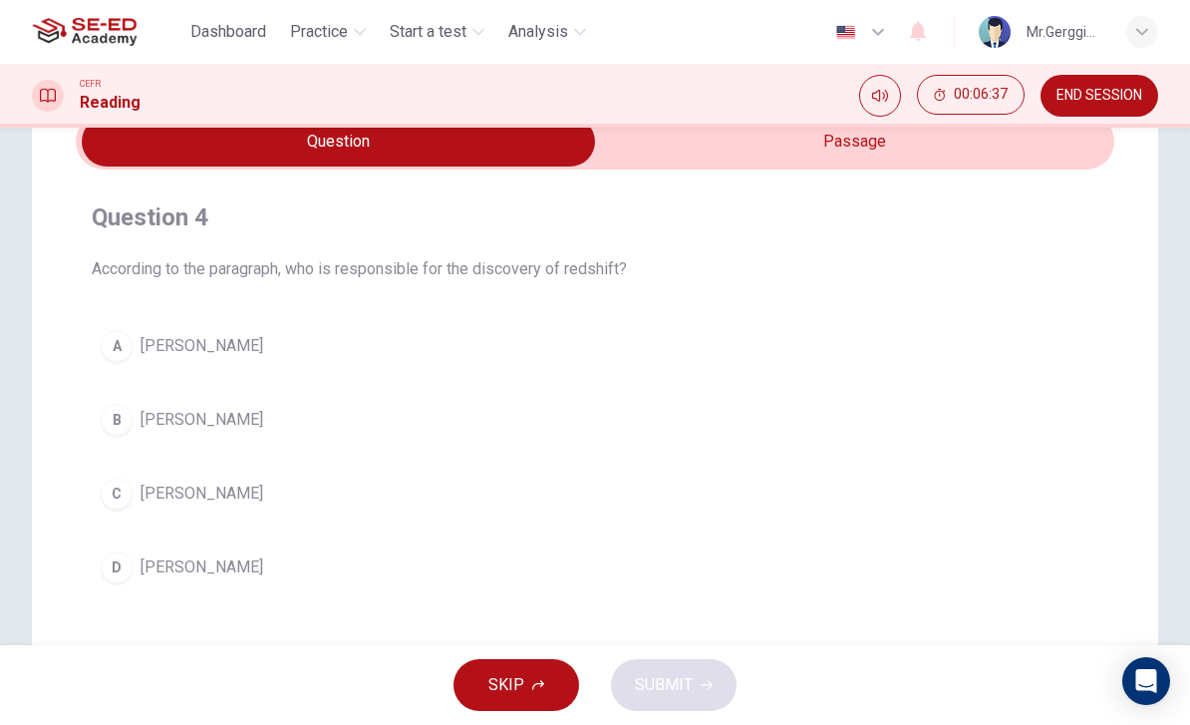
click at [945, 147] on input "checkbox" at bounding box center [338, 142] width 1558 height 50
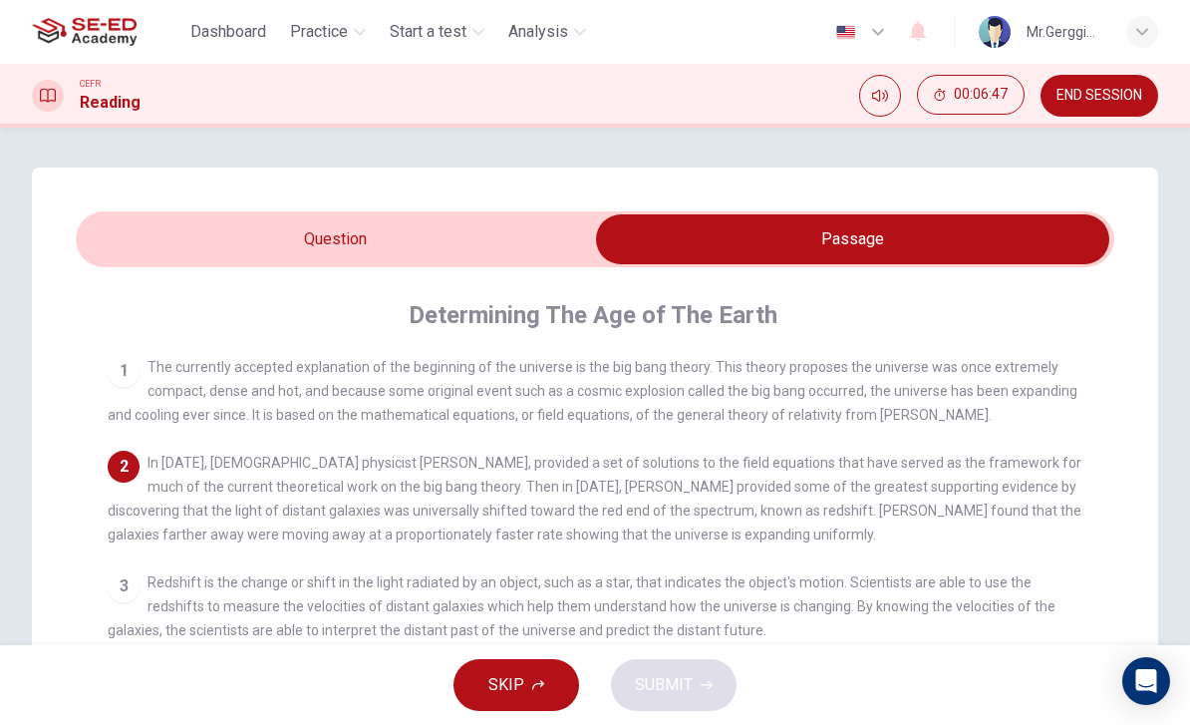
scroll to position [0, 0]
click at [506, 232] on input "checkbox" at bounding box center [853, 239] width 1558 height 50
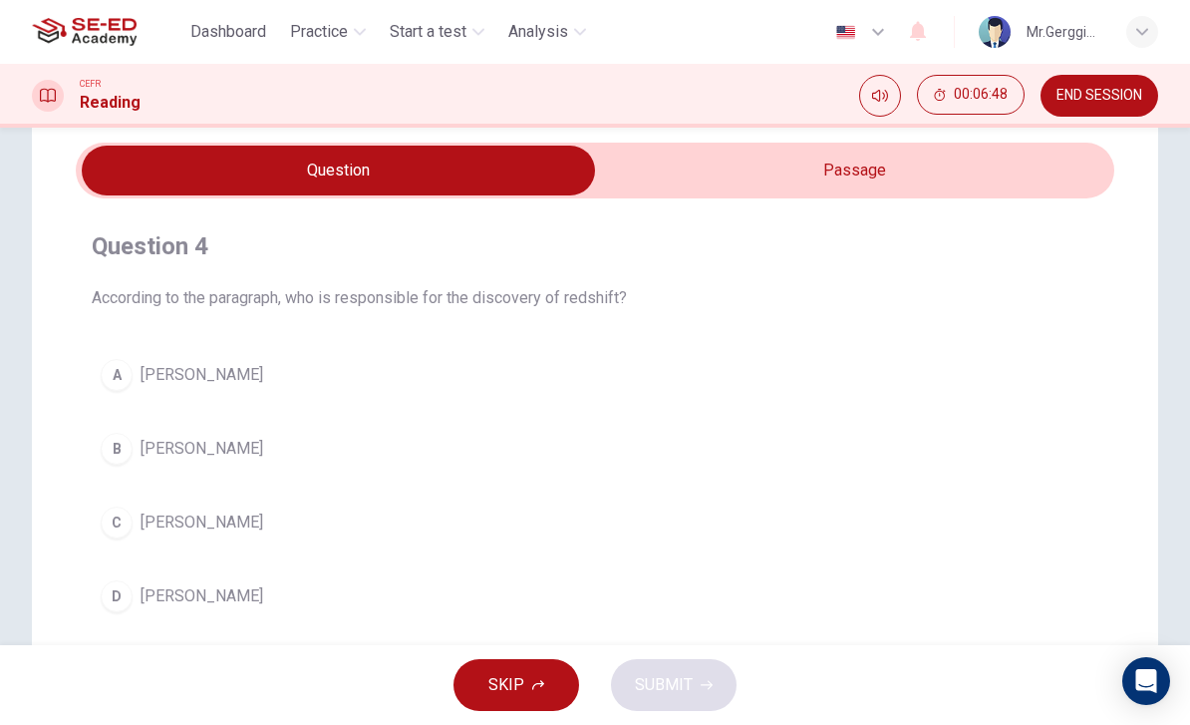
scroll to position [103, 0]
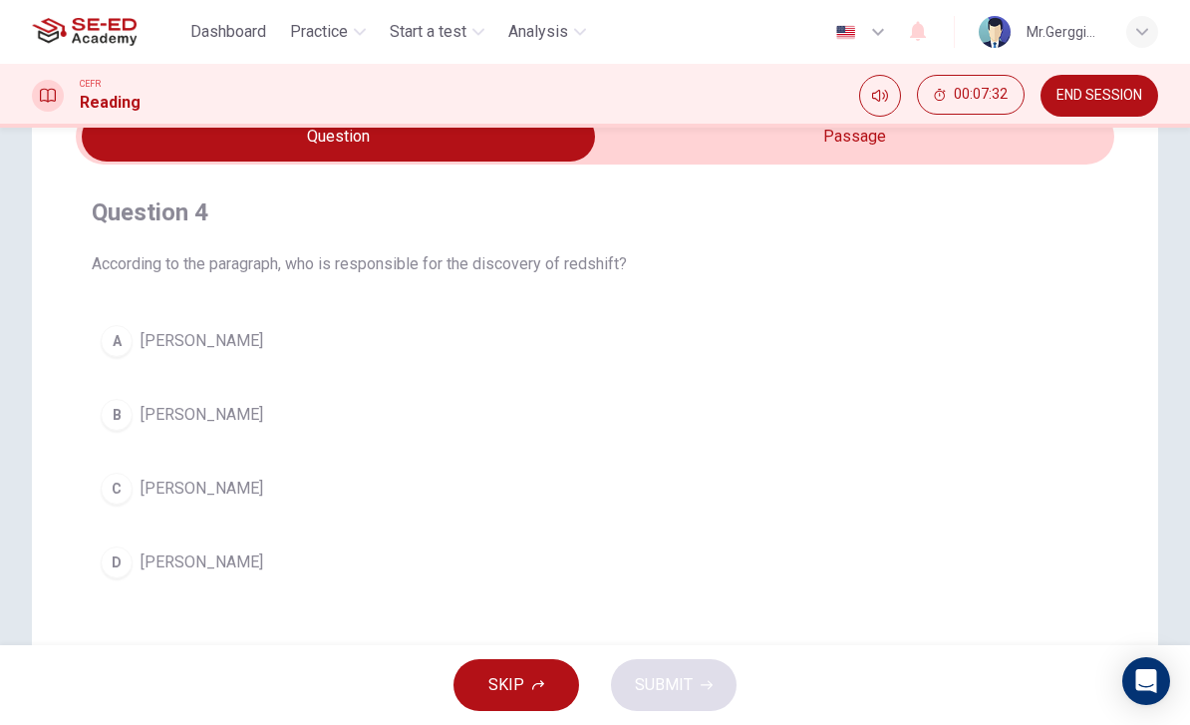
click at [97, 421] on button "B [PERSON_NAME]" at bounding box center [595, 415] width 1007 height 50
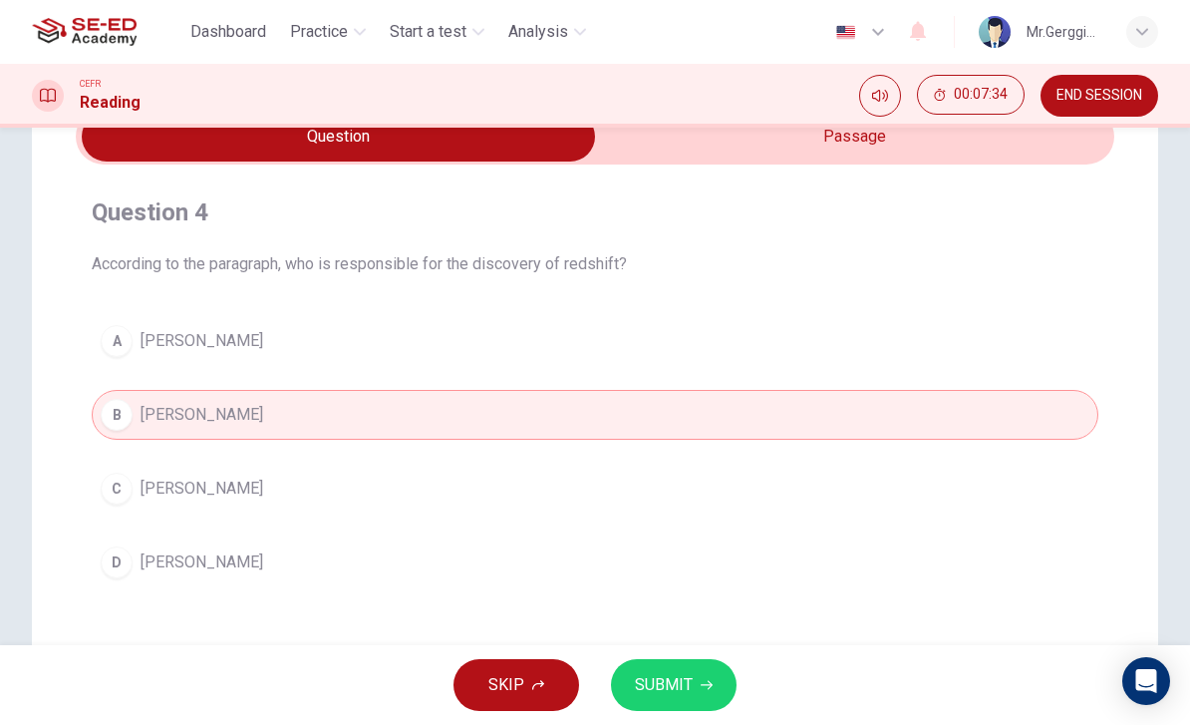
click at [703, 695] on button "SUBMIT" at bounding box center [674, 685] width 126 height 52
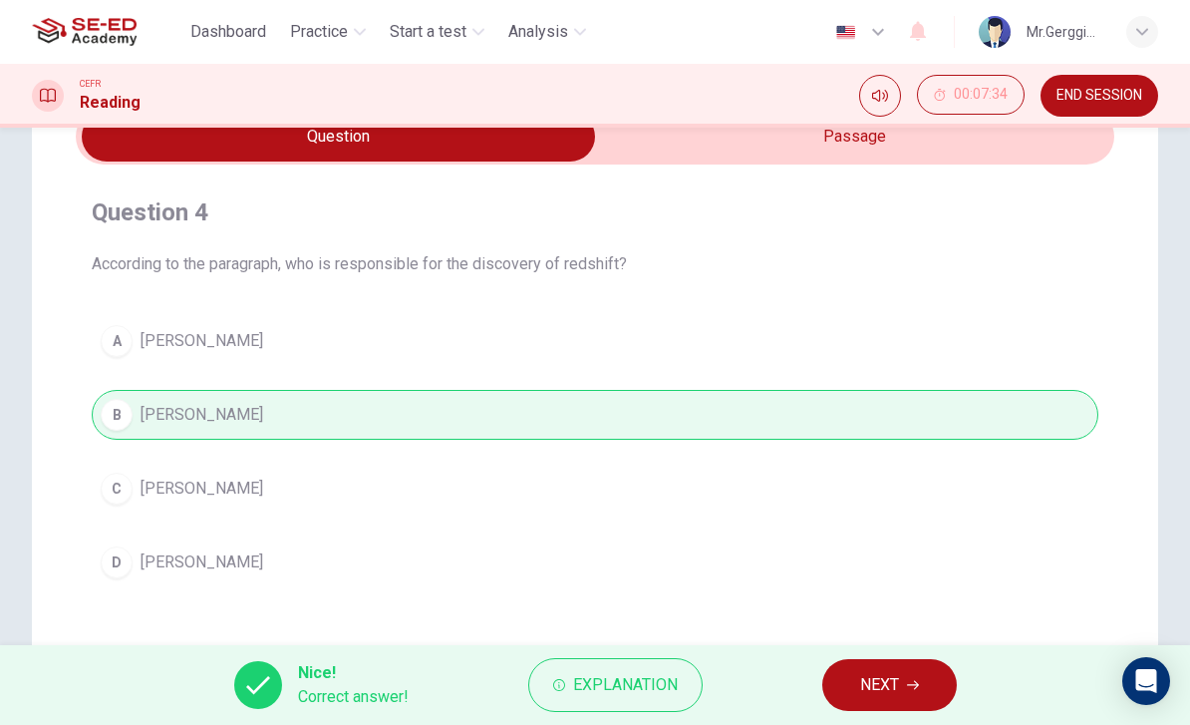
click at [900, 679] on button "NEXT" at bounding box center [889, 685] width 135 height 52
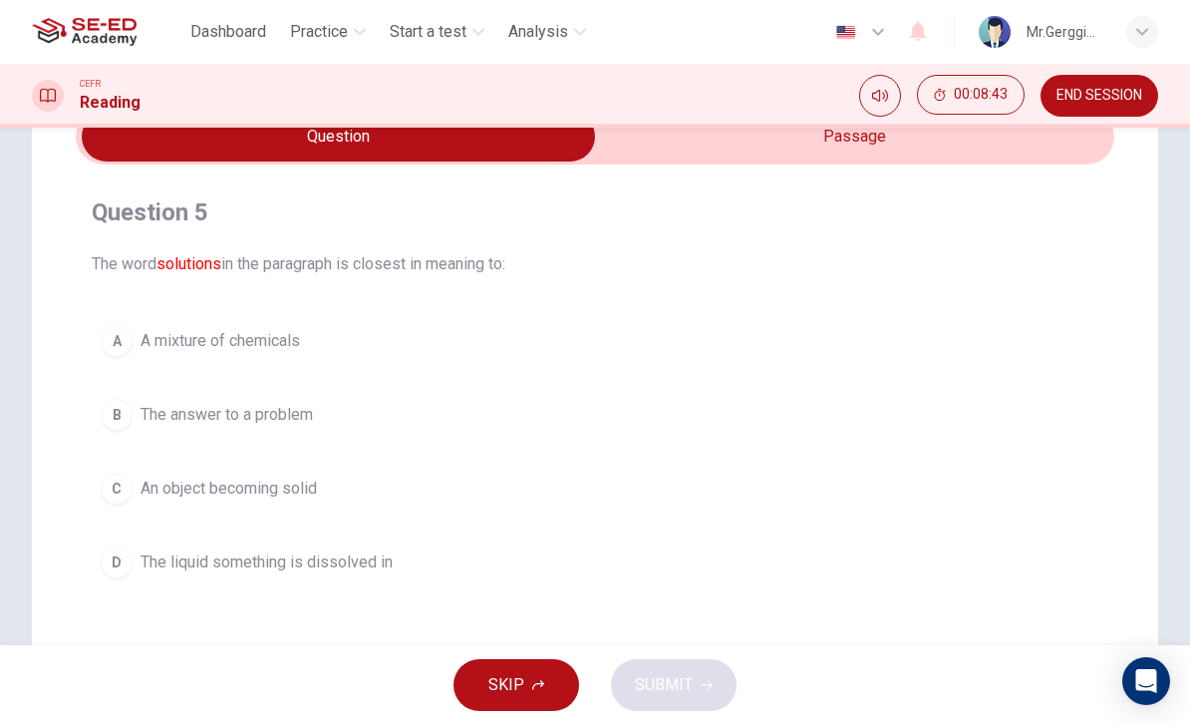
click at [866, 137] on input "checkbox" at bounding box center [338, 137] width 1558 height 50
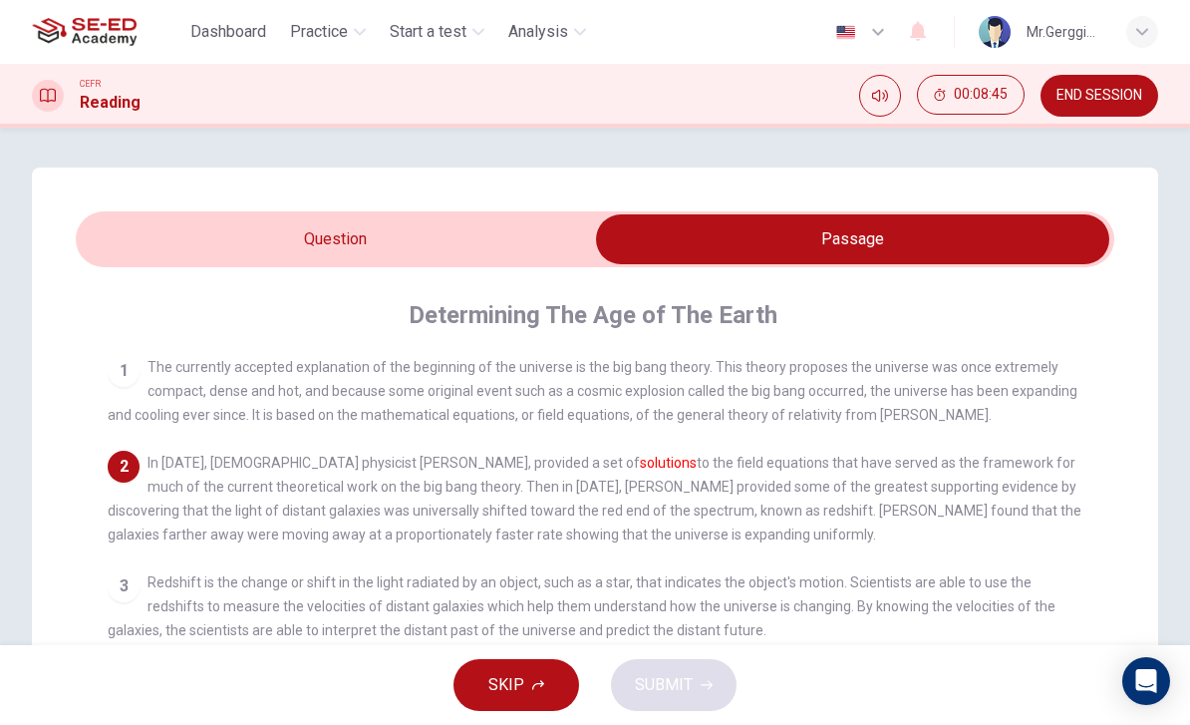
scroll to position [0, 0]
click at [425, 246] on input "checkbox" at bounding box center [853, 239] width 1558 height 50
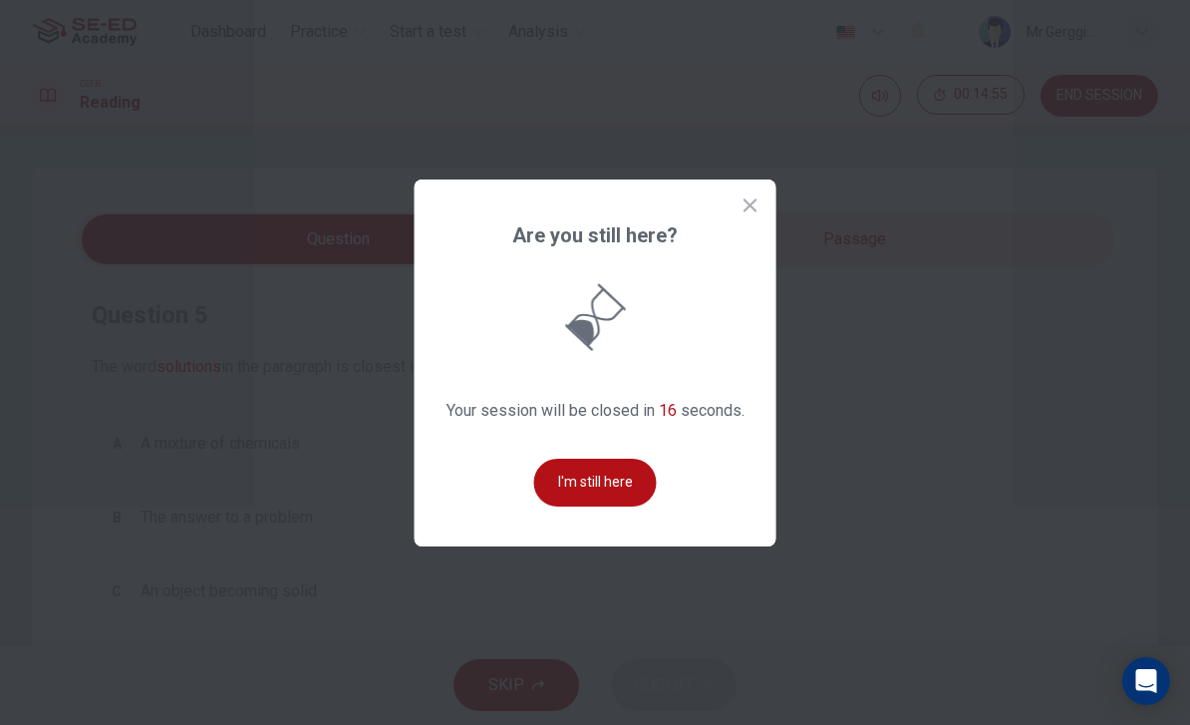
click at [762, 228] on div "Are you still here? Your session will be closed in 16 seconds. I'm still here" at bounding box center [596, 362] width 362 height 367
click at [789, 247] on div at bounding box center [595, 362] width 1190 height 725
click at [788, 246] on input "checkbox" at bounding box center [338, 239] width 1558 height 50
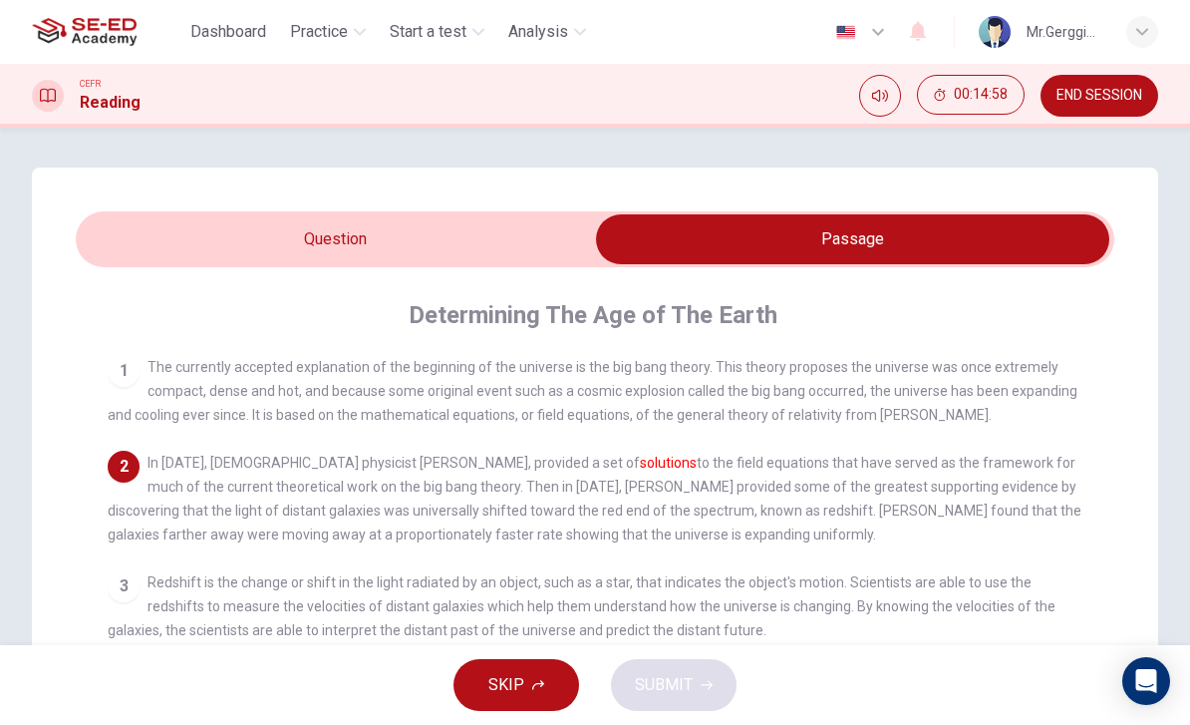
click at [382, 255] on input "checkbox" at bounding box center [853, 239] width 1558 height 50
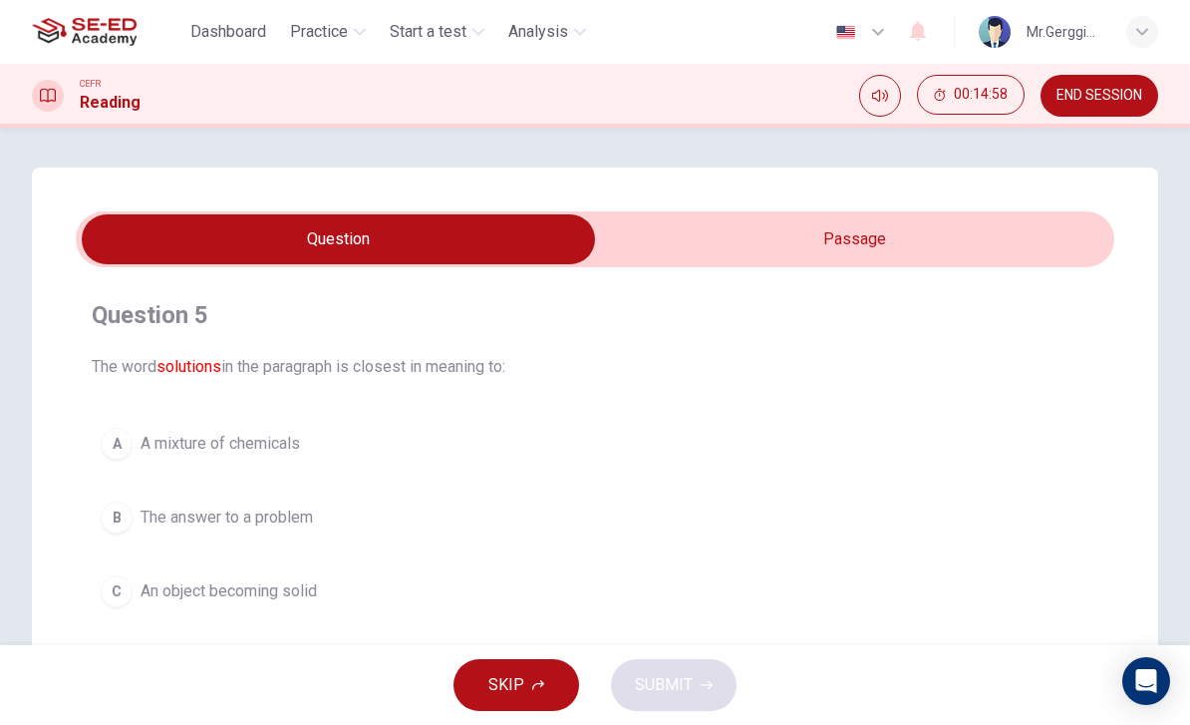
click at [381, 254] on input "checkbox" at bounding box center [338, 239] width 1558 height 50
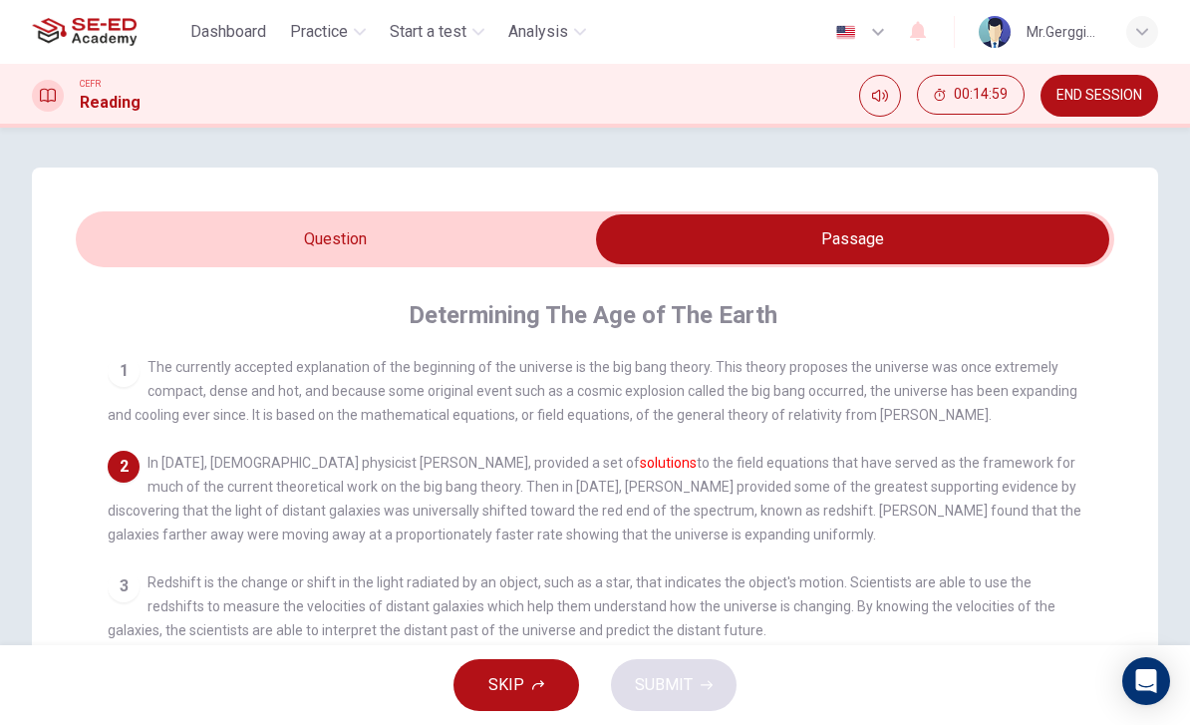
click at [474, 244] on input "checkbox" at bounding box center [853, 239] width 1558 height 50
checkbox input "false"
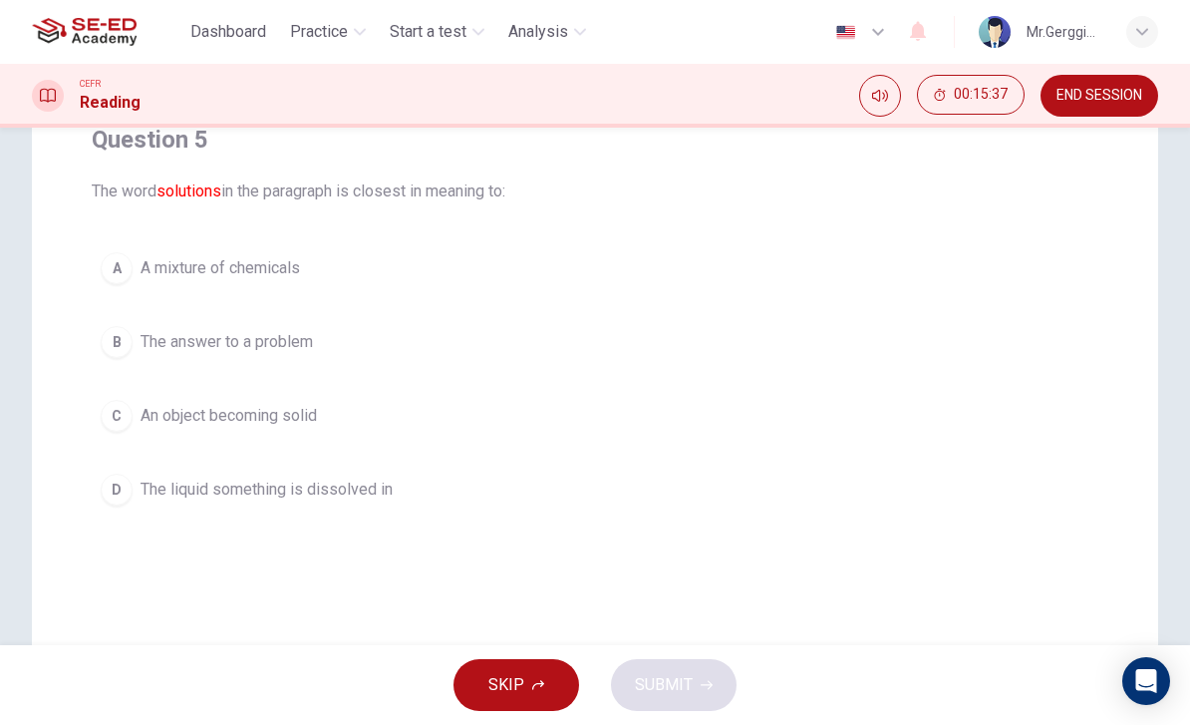
scroll to position [178, 0]
click at [126, 348] on div "B" at bounding box center [117, 339] width 32 height 32
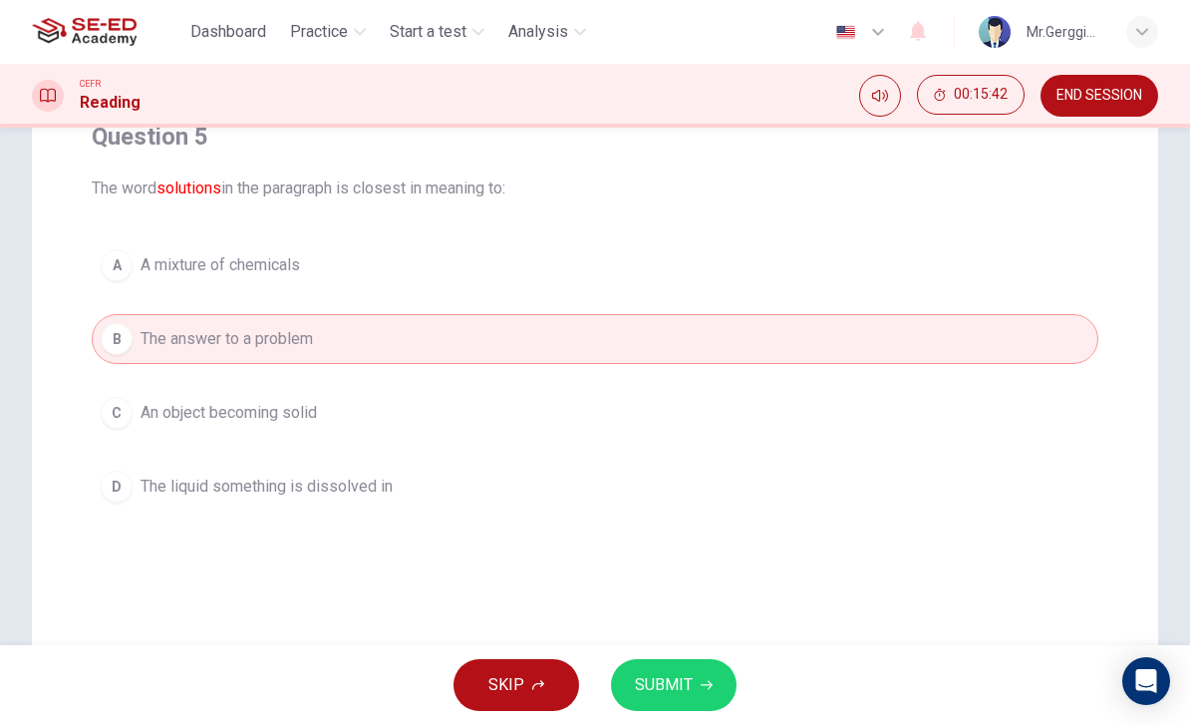
click at [706, 652] on div "SKIP SUBMIT" at bounding box center [595, 685] width 1190 height 80
click at [667, 682] on span "SUBMIT" at bounding box center [664, 685] width 58 height 28
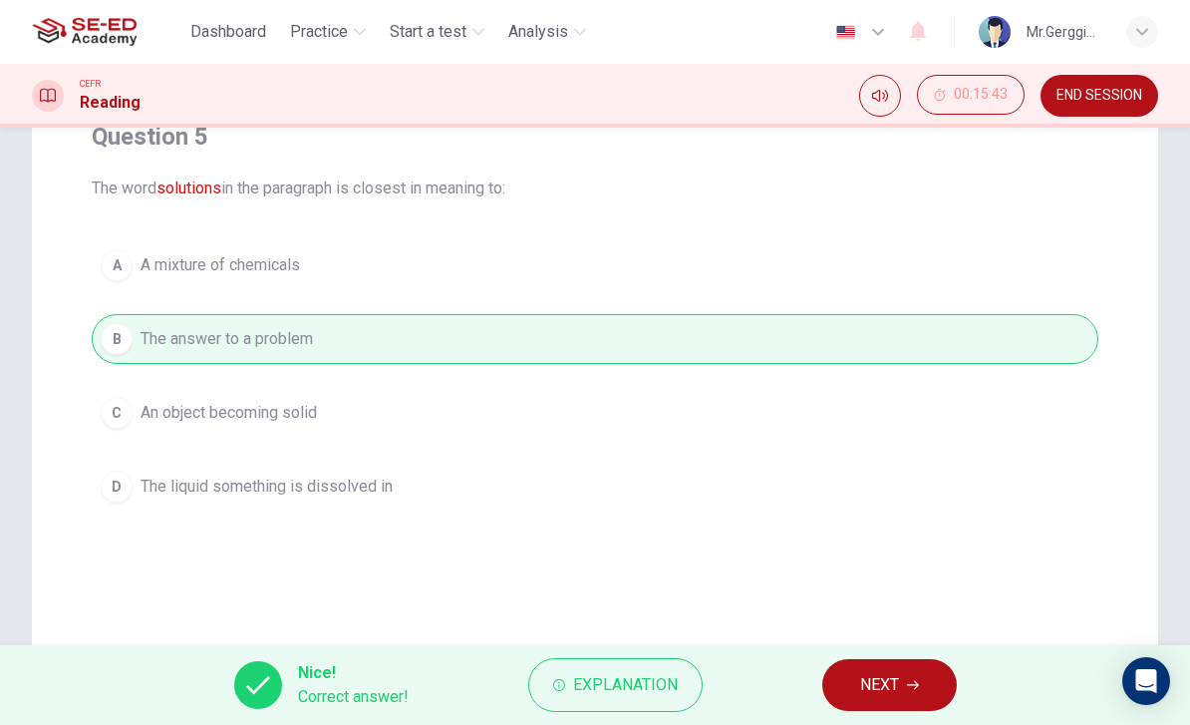
click at [904, 692] on button "NEXT" at bounding box center [889, 685] width 135 height 52
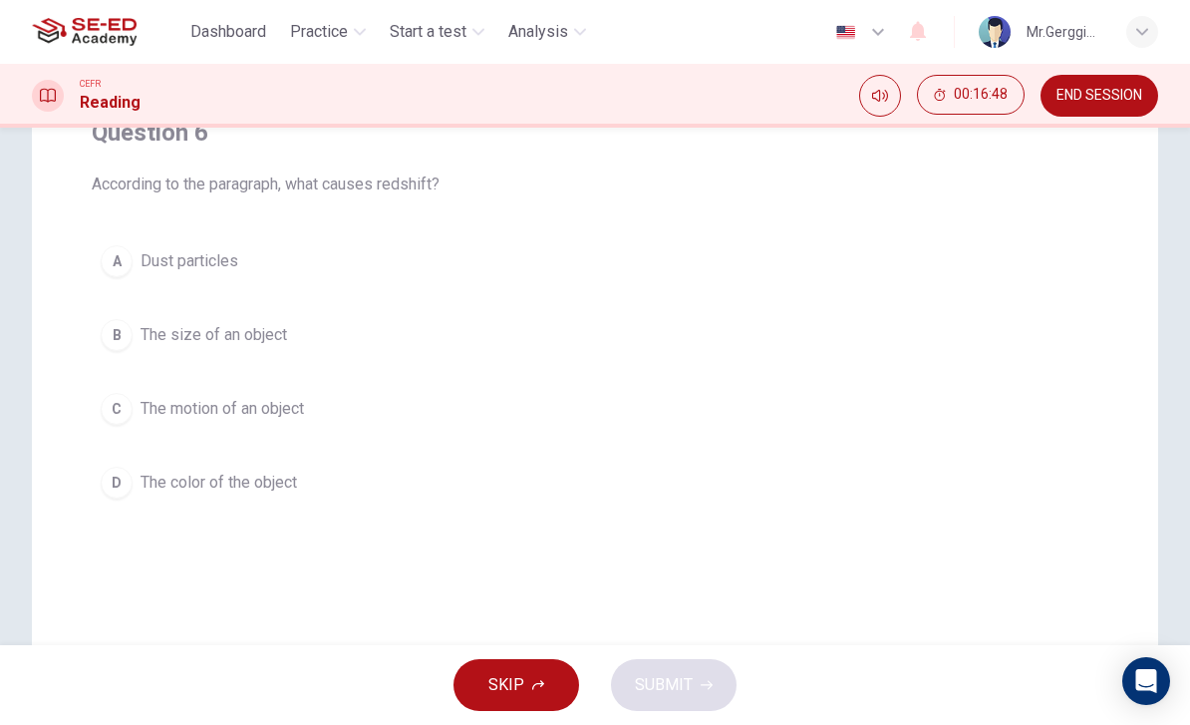
scroll to position [181, 0]
click at [214, 331] on span "The size of an object" at bounding box center [214, 336] width 147 height 24
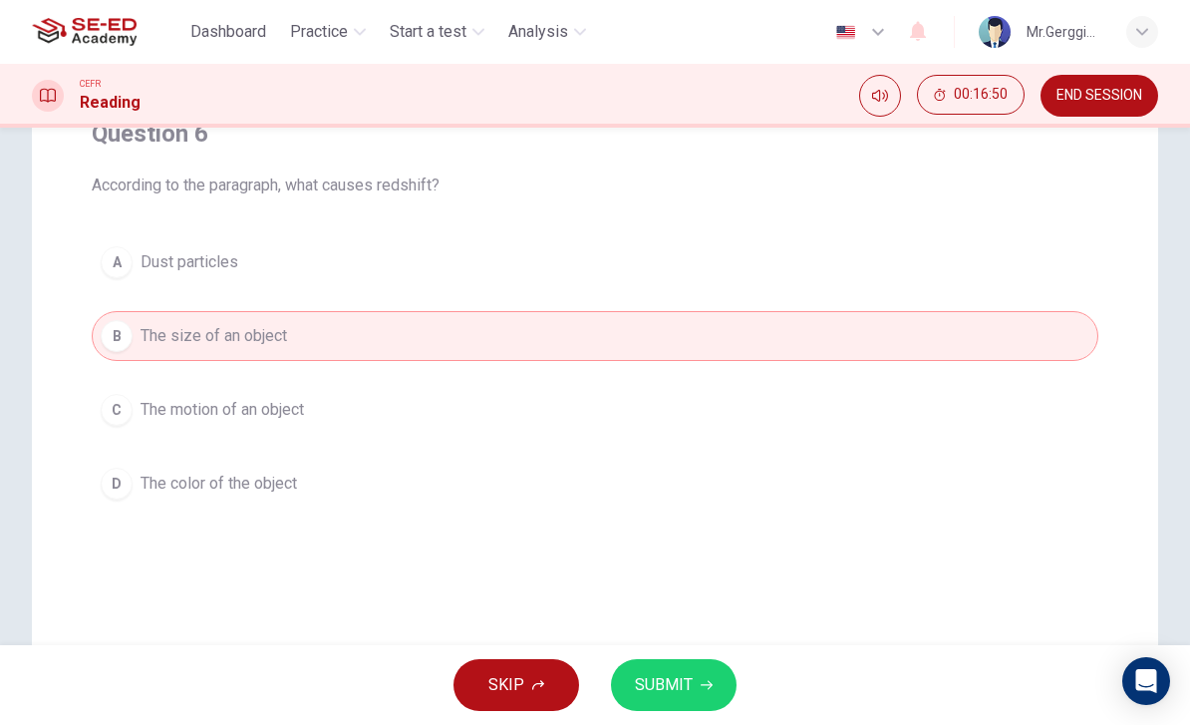
click at [696, 691] on button "SUBMIT" at bounding box center [674, 685] width 126 height 52
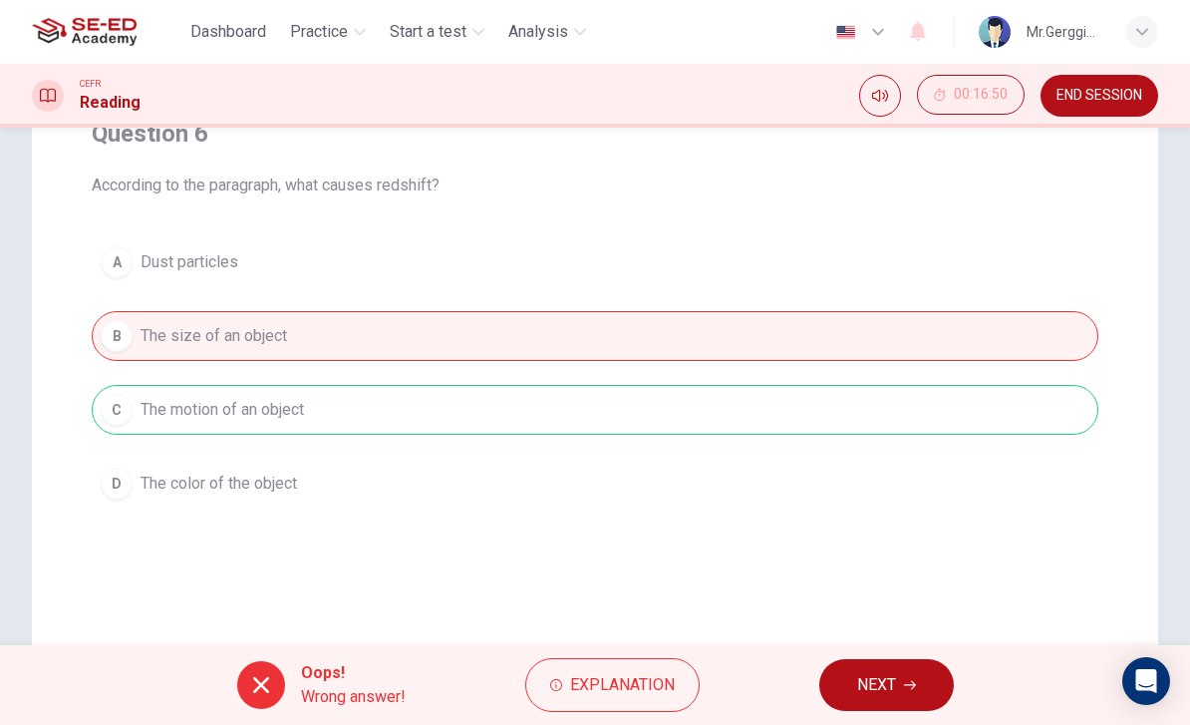
click at [898, 678] on button "NEXT" at bounding box center [886, 685] width 135 height 52
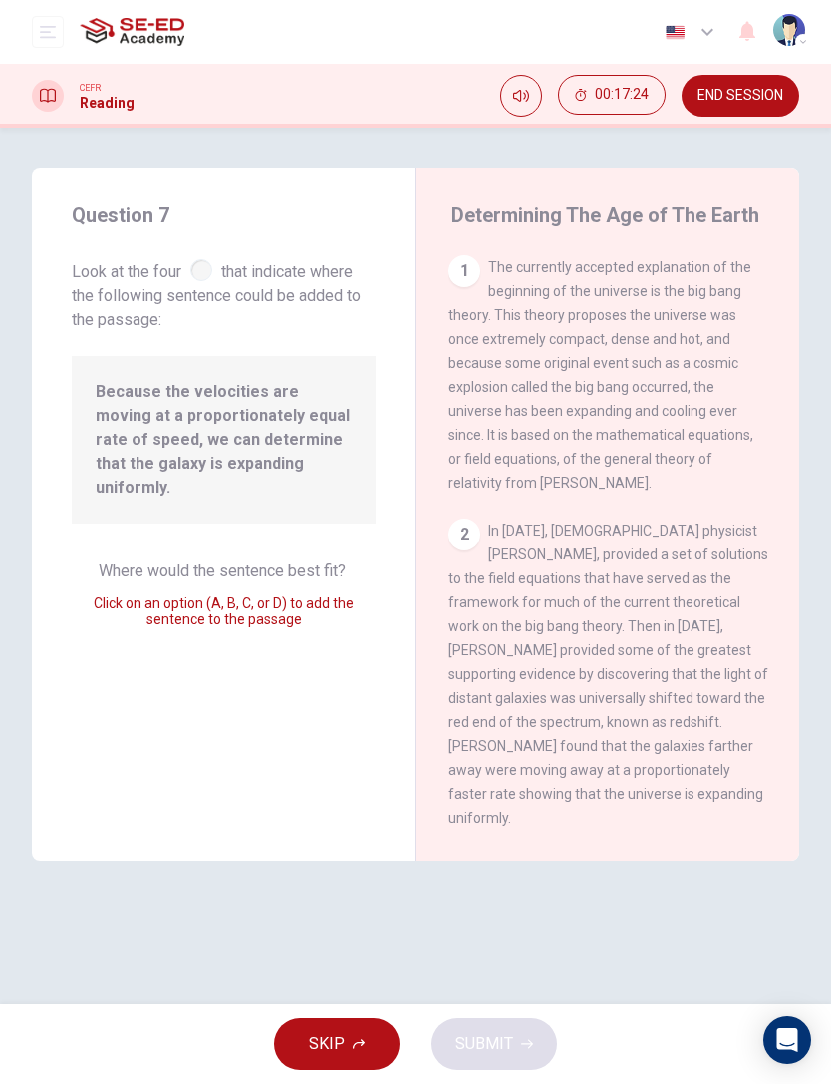
scroll to position [0, 0]
